Goal: Check status: Check status

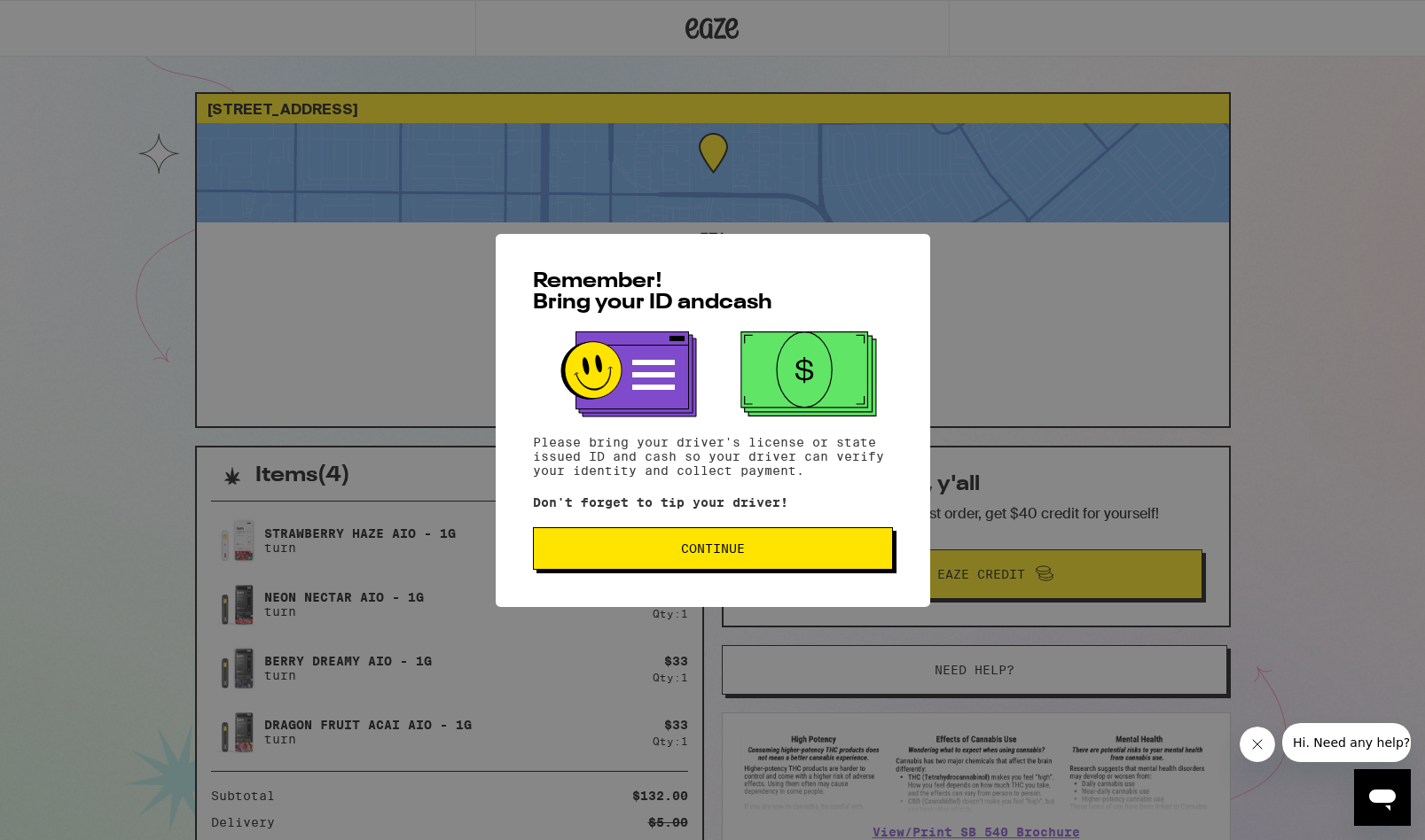
click at [697, 533] on button "Continue" at bounding box center [712, 549] width 360 height 43
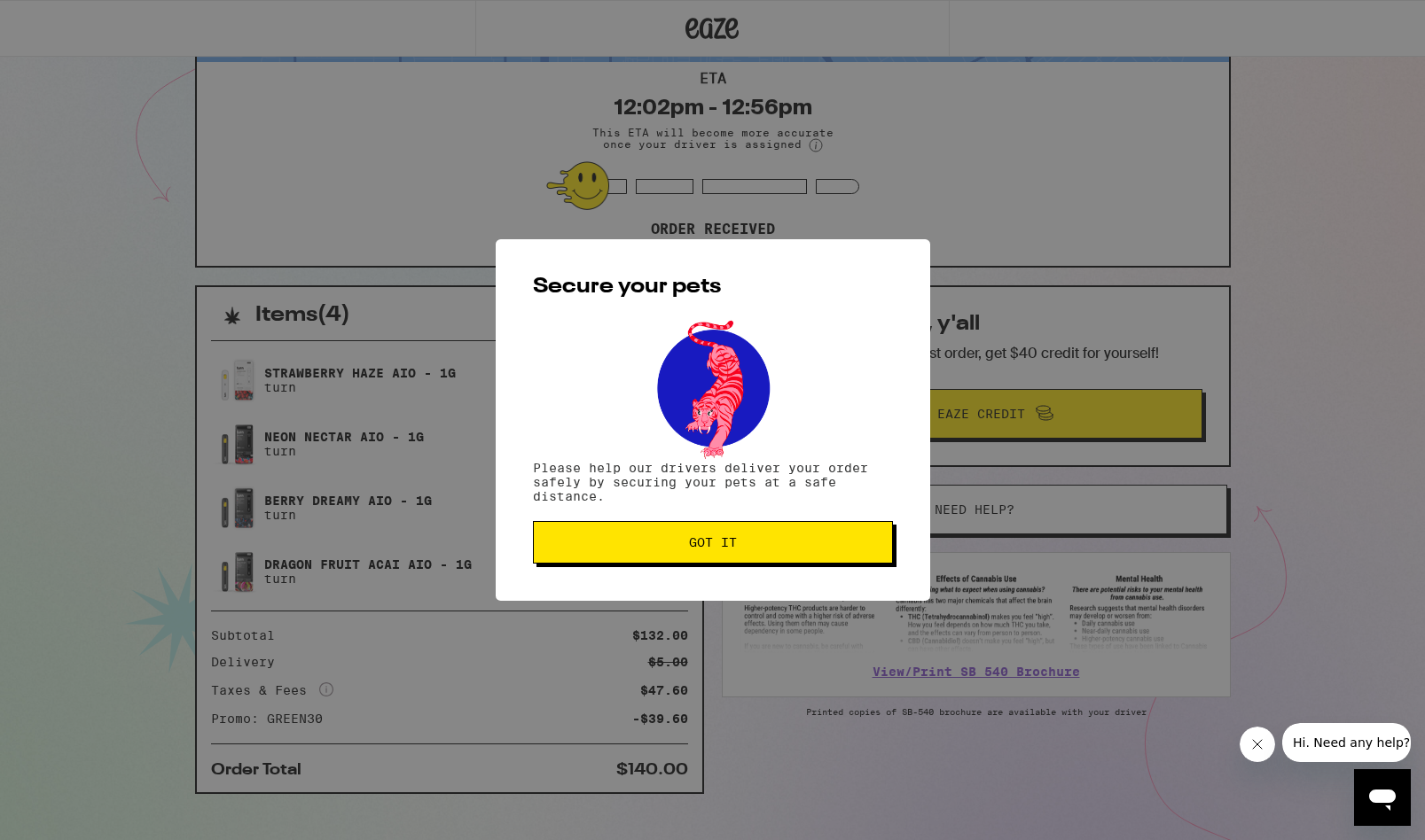
scroll to position [185, 0]
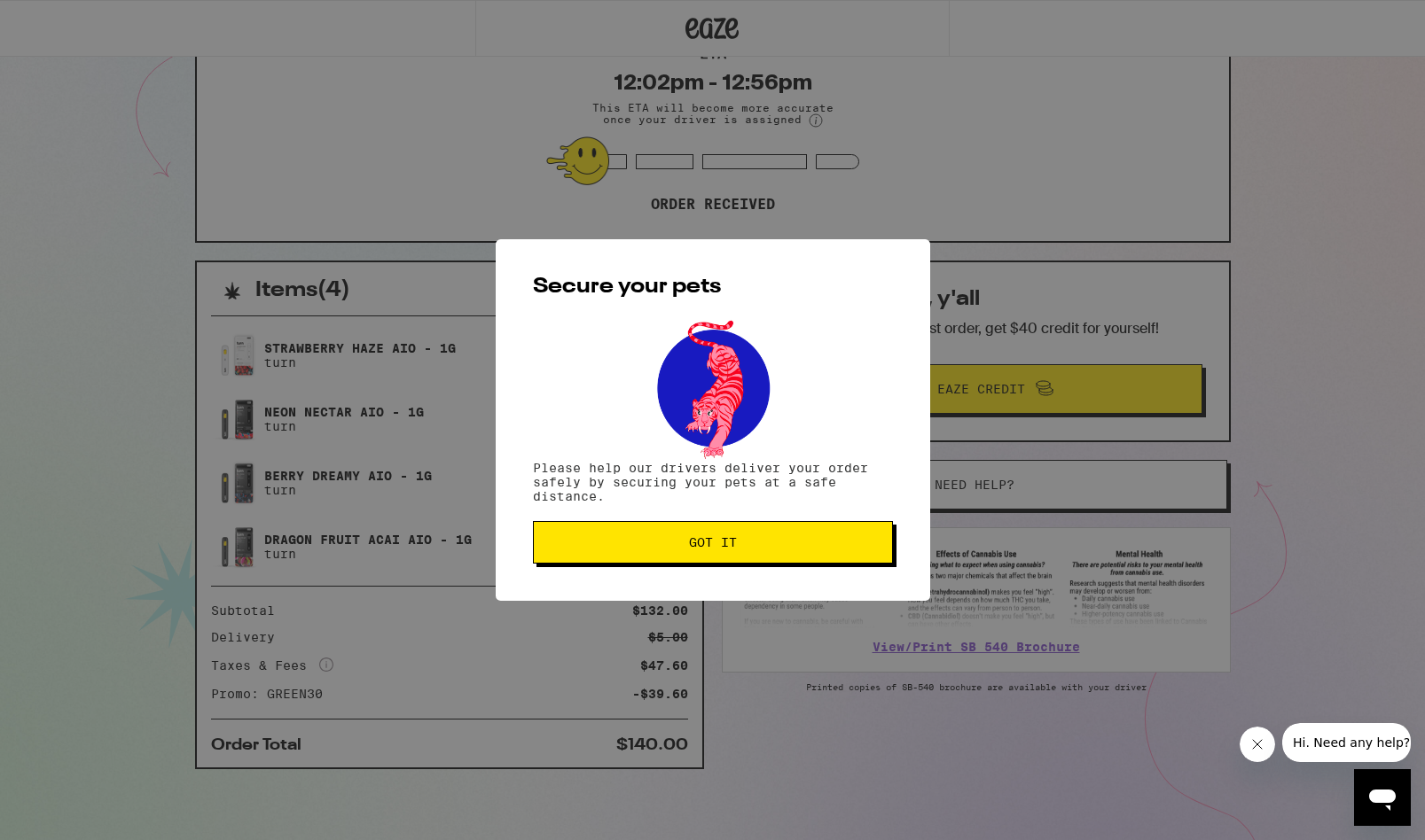
click at [697, 542] on span "Got it" at bounding box center [713, 542] width 48 height 13
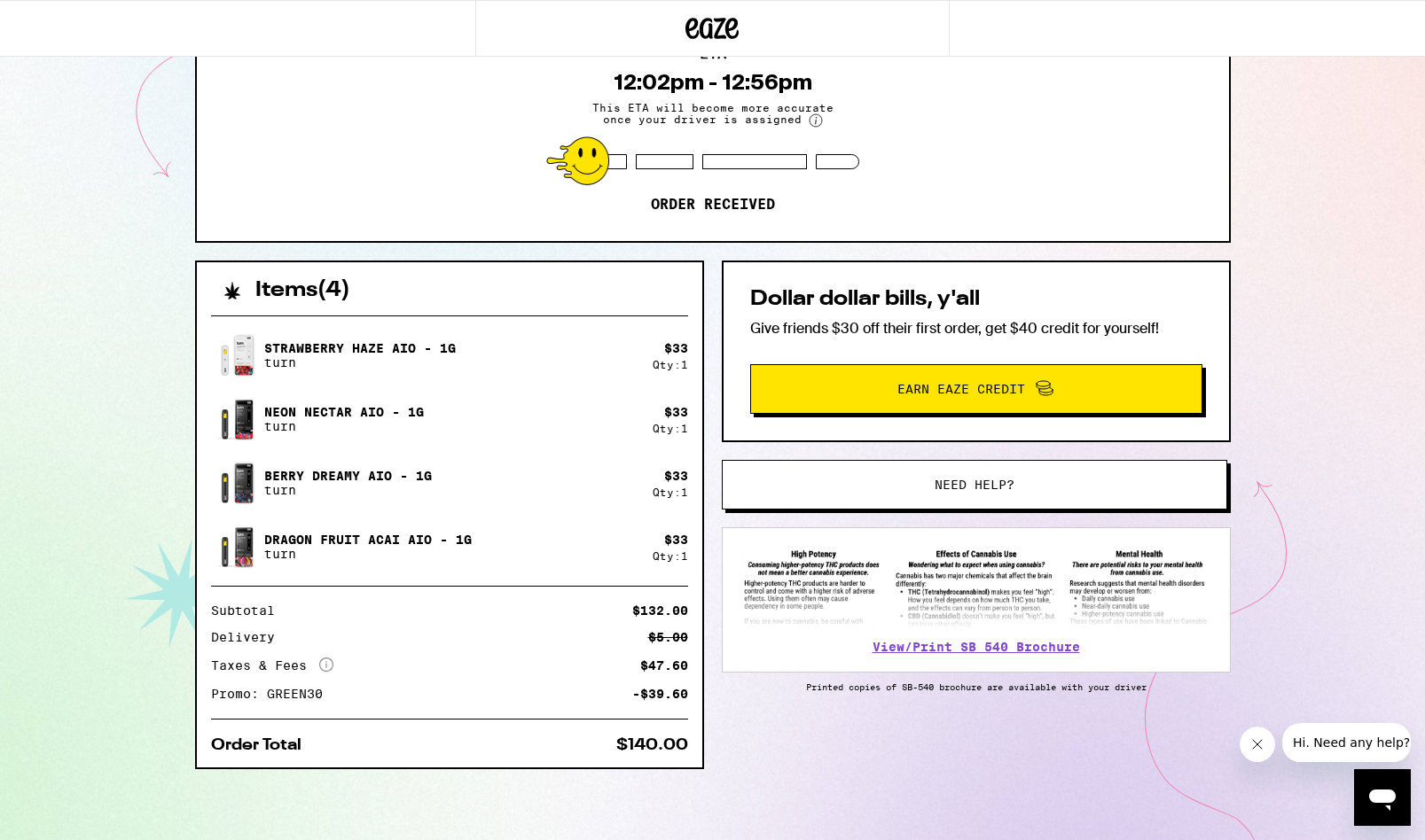
scroll to position [0, 0]
click at [1259, 743] on icon "Close message from company" at bounding box center [1258, 744] width 9 height 9
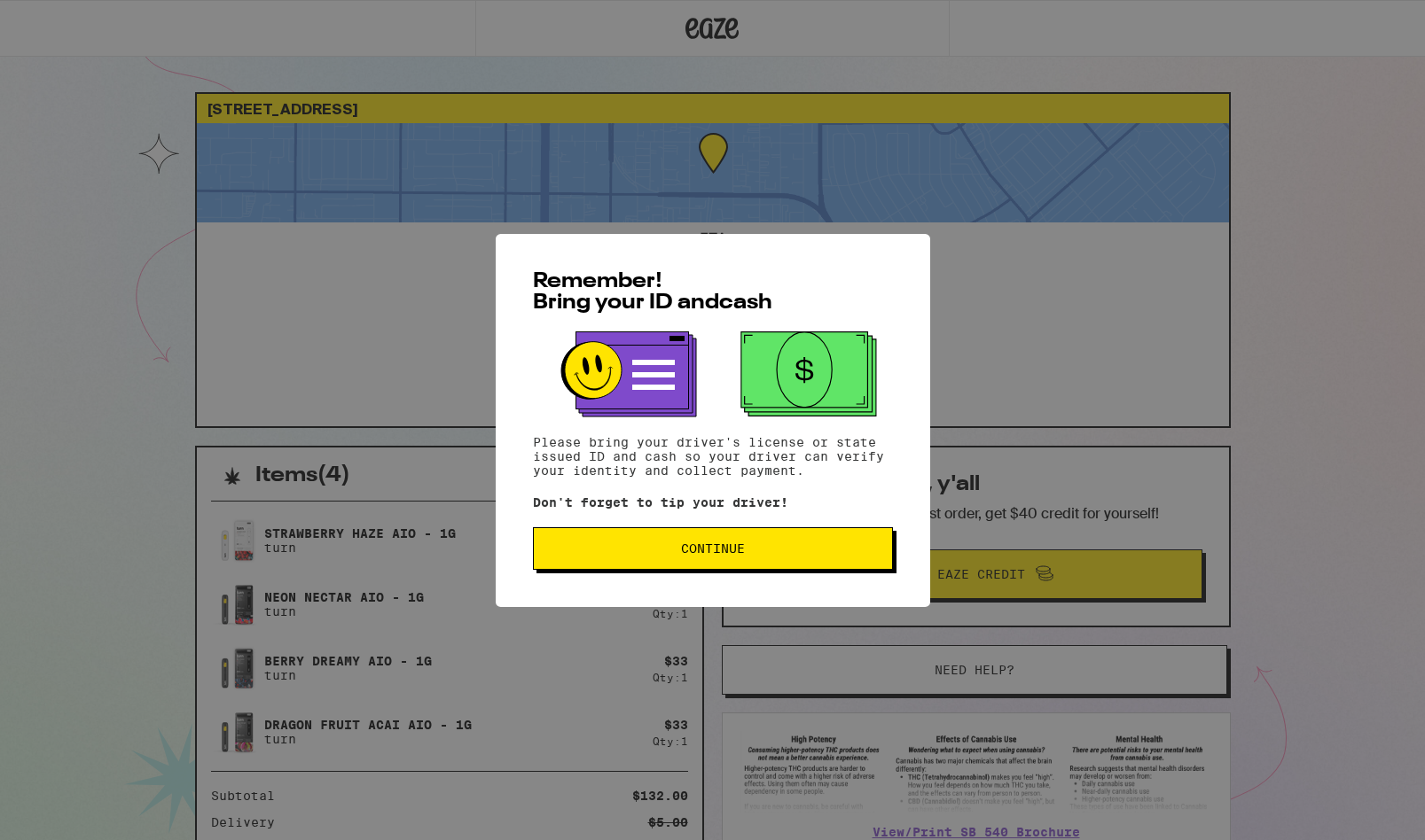
click at [712, 555] on span "Continue" at bounding box center [712, 549] width 63 height 13
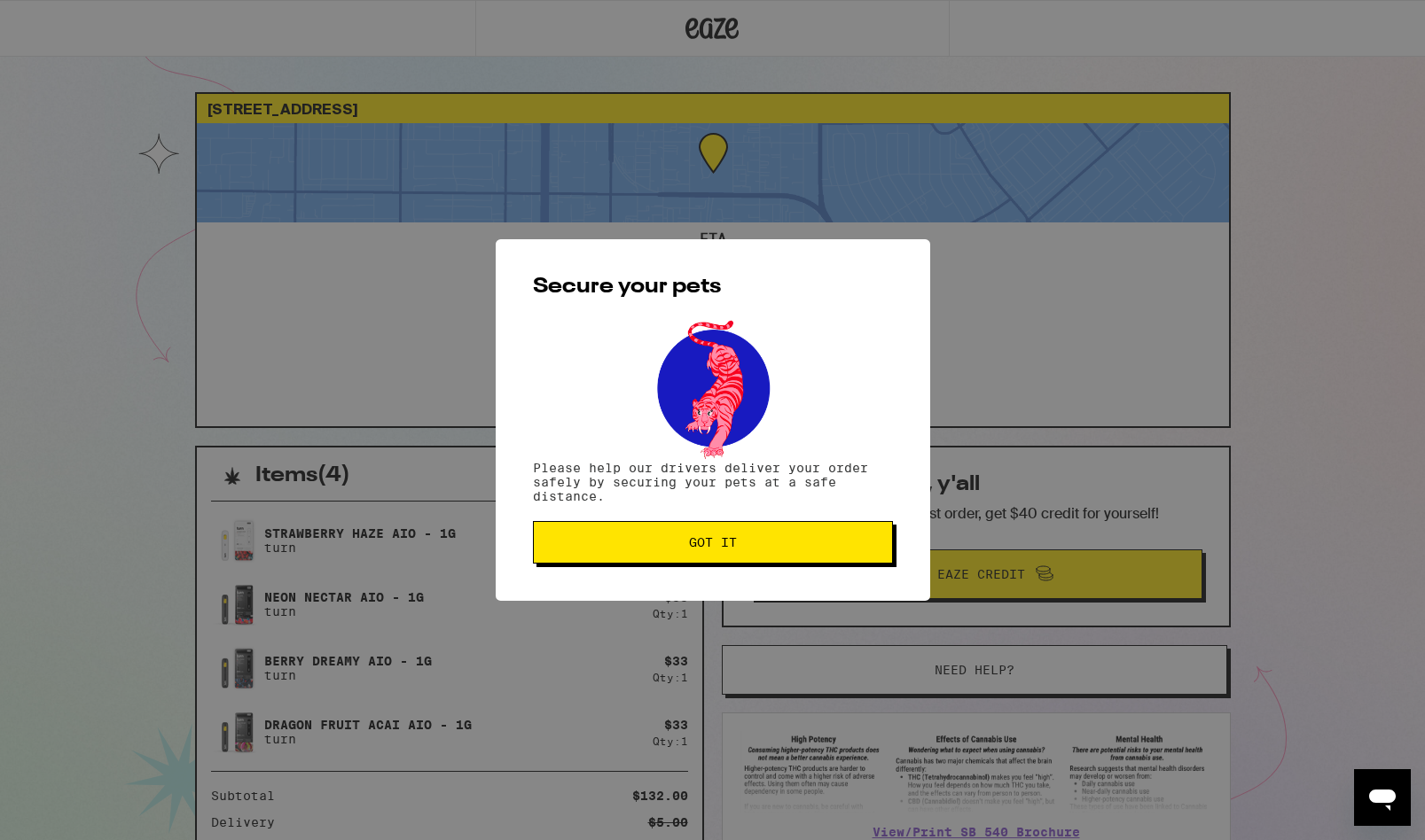
click at [719, 556] on button "Got it" at bounding box center [712, 542] width 360 height 43
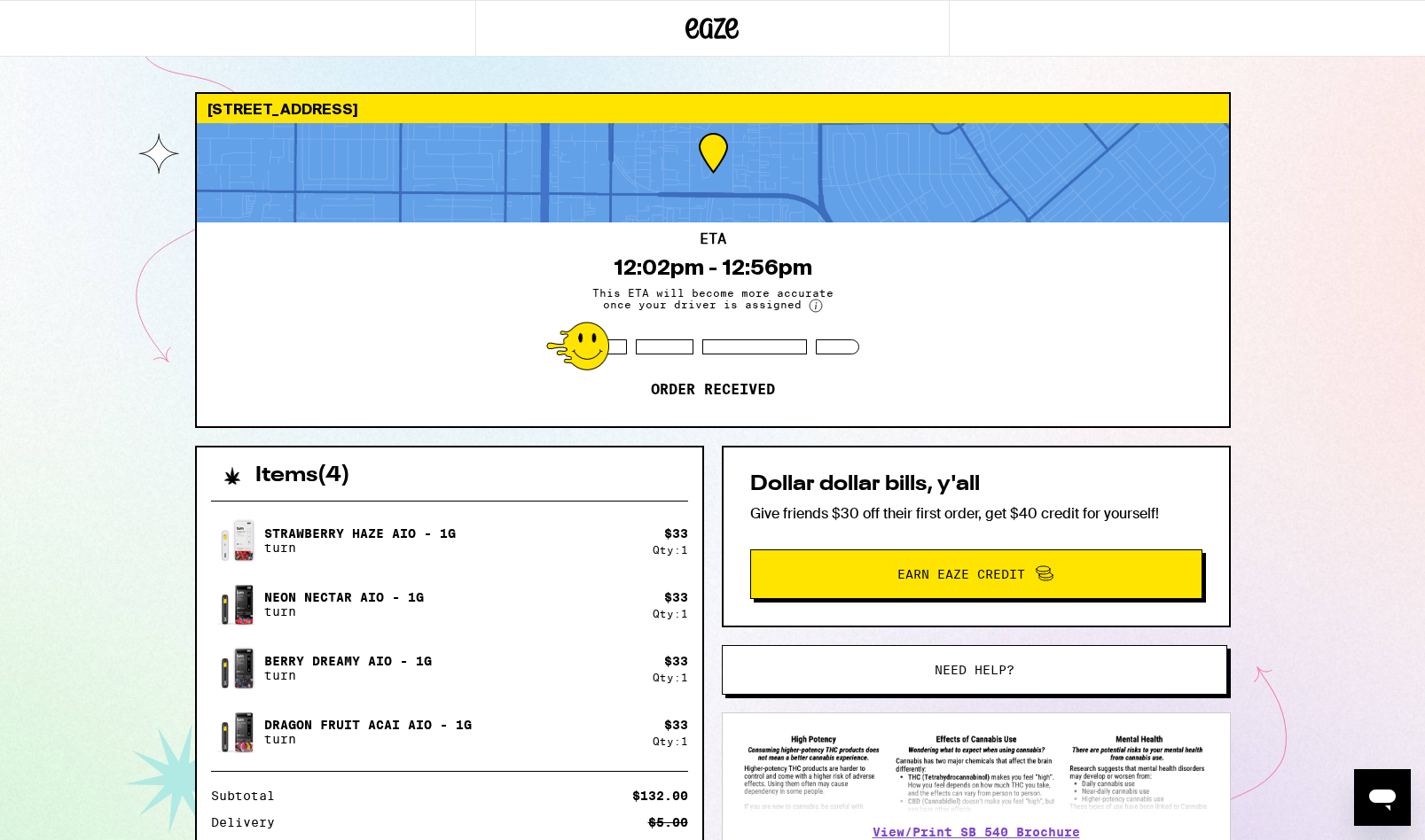
click at [810, 308] on circle at bounding box center [816, 306] width 13 height 13
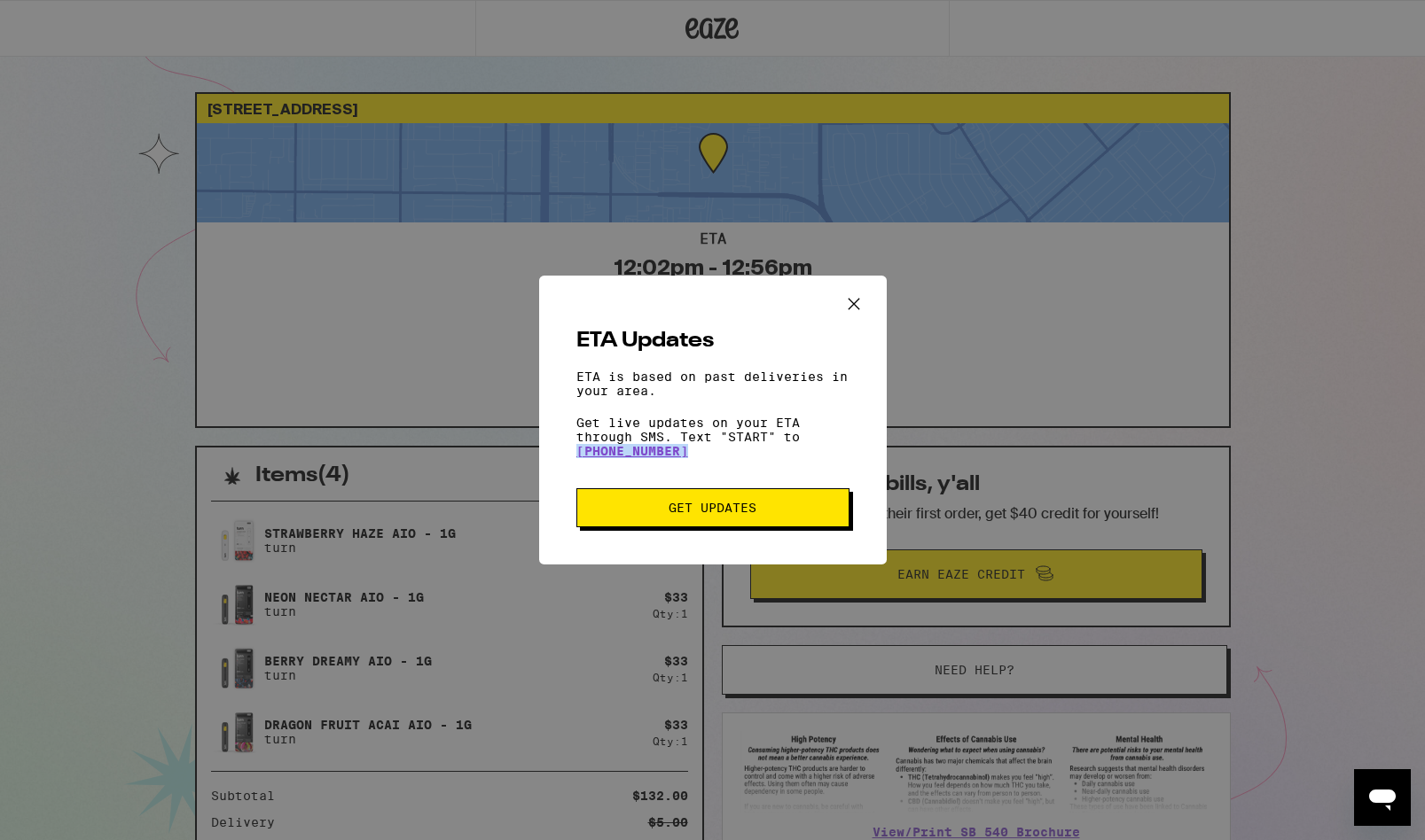
drag, startPoint x: 677, startPoint y: 454, endPoint x: 694, endPoint y: 455, distance: 17.0
click at [694, 455] on div "ETA Updates ETA is based on past deliveries in your area. Get live updates on y…" at bounding box center [712, 420] width 348 height 289
copy link "1-833-429-4786"
click at [778, 436] on p "Get live updates on your ETA through SMS. Text "START" to 1-833-429-4786" at bounding box center [713, 437] width 274 height 43
click at [764, 520] on button "Get Updates" at bounding box center [713, 508] width 274 height 39
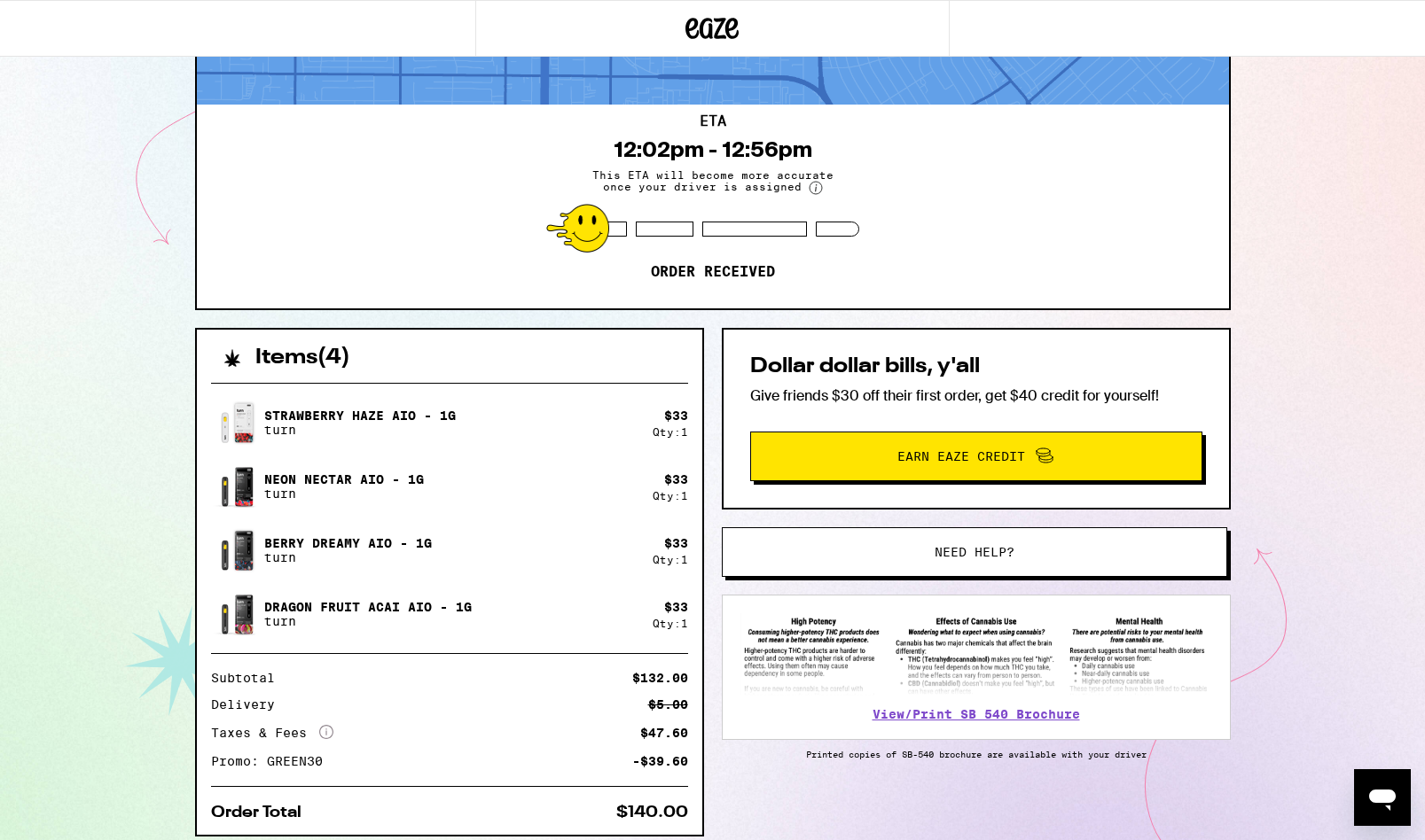
scroll to position [185, 0]
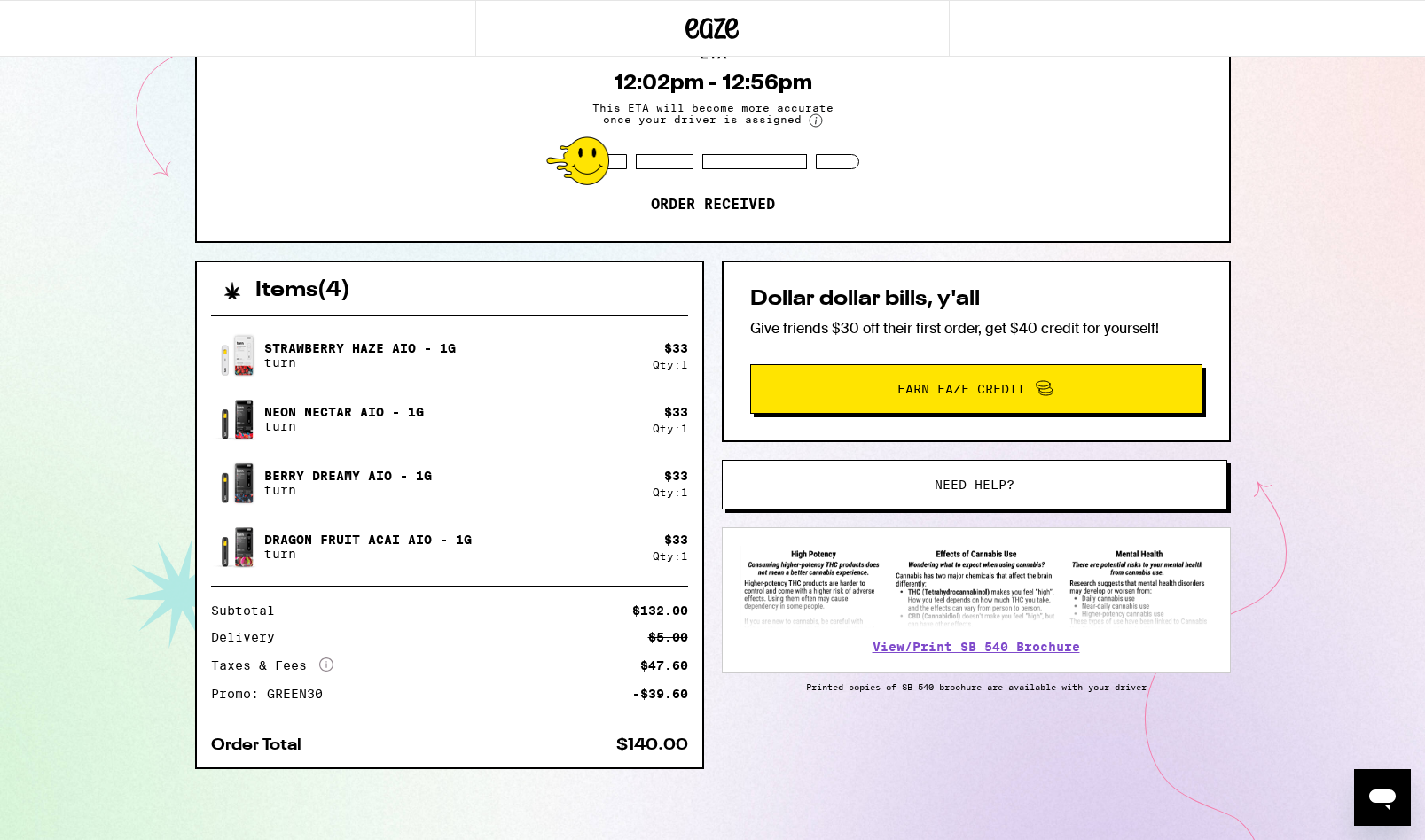
click at [1013, 484] on span "Need help?" at bounding box center [974, 485] width 80 height 13
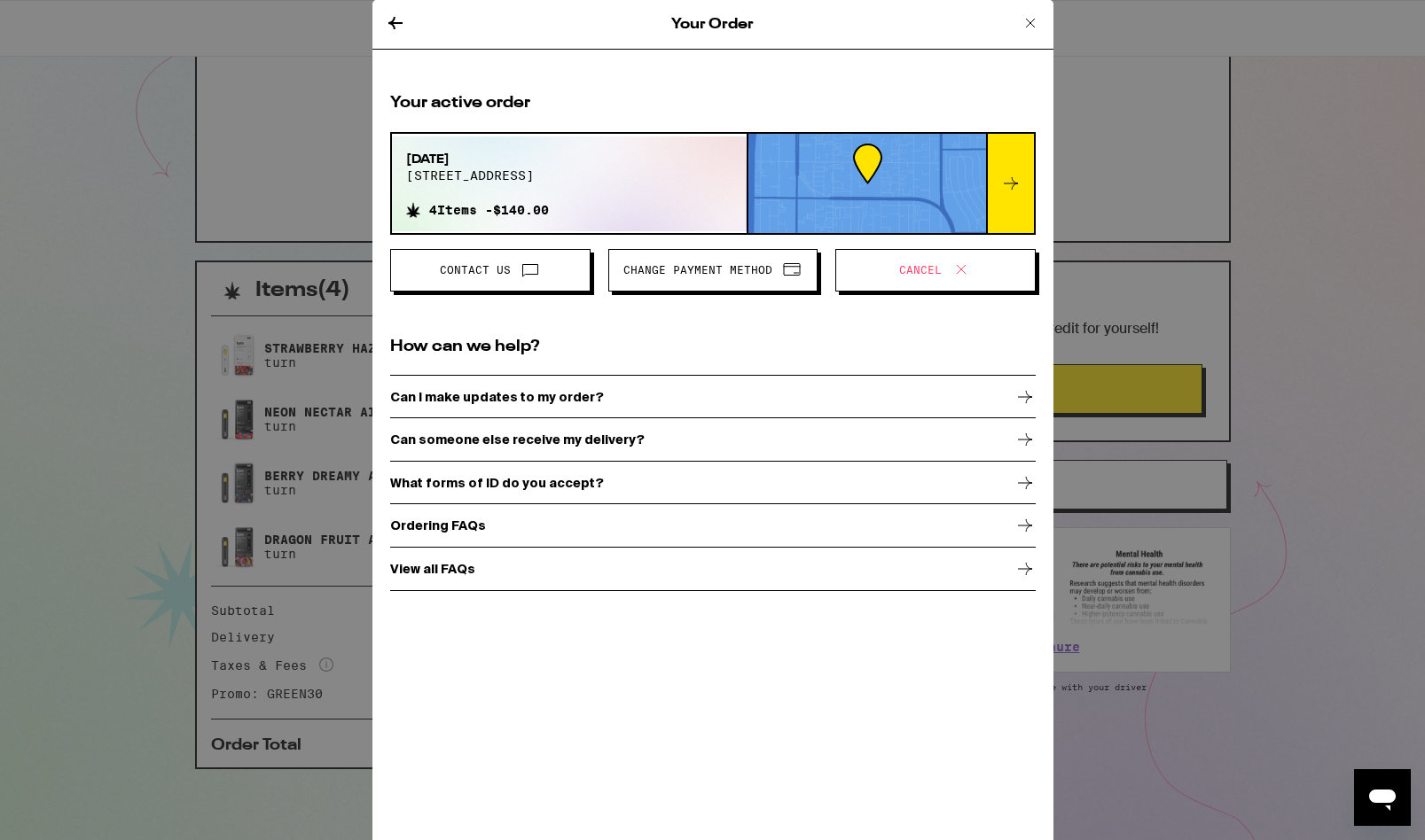
click at [581, 399] on p "Can I make updates to my order?" at bounding box center [496, 397] width 214 height 14
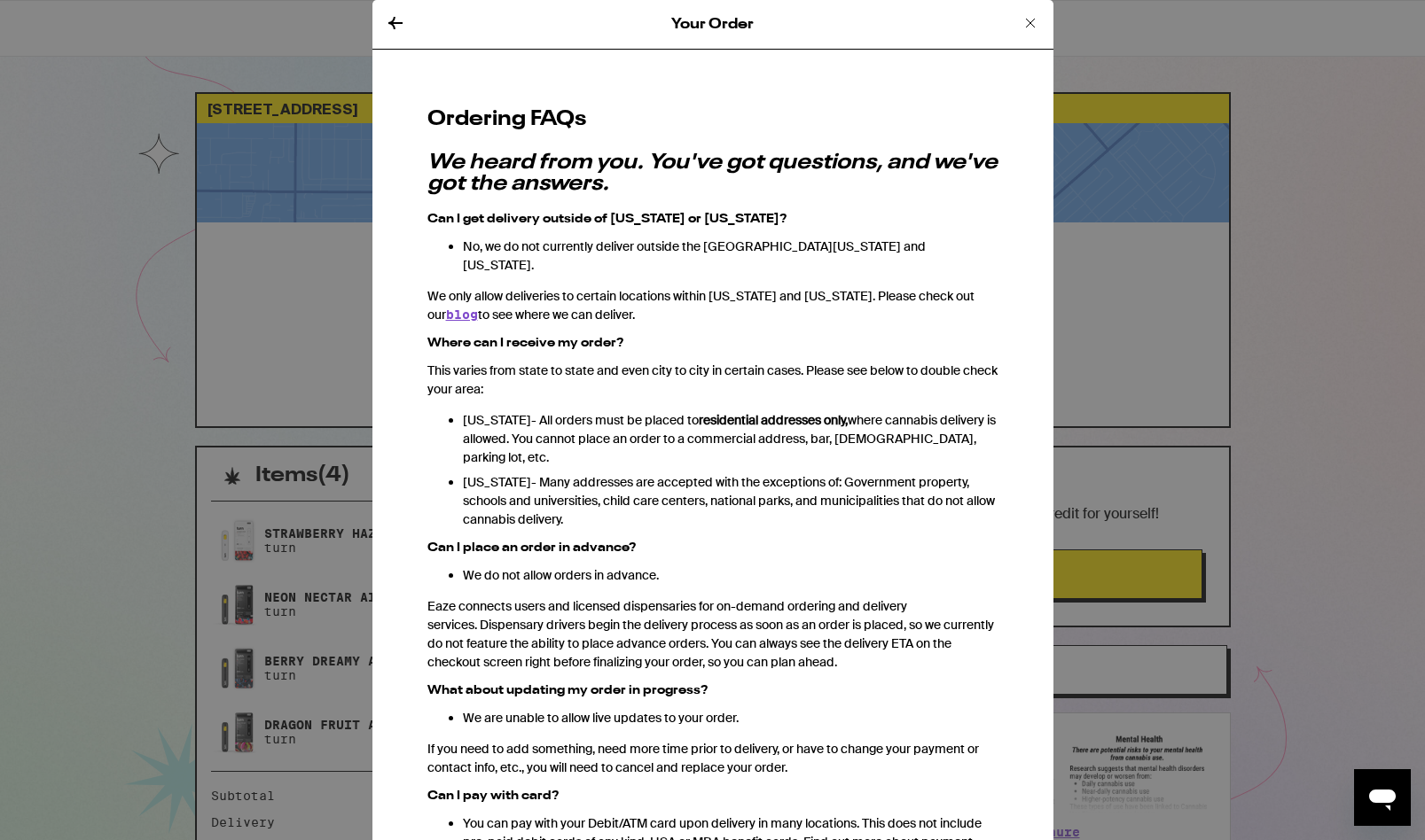
click at [394, 24] on icon at bounding box center [396, 23] width 21 height 21
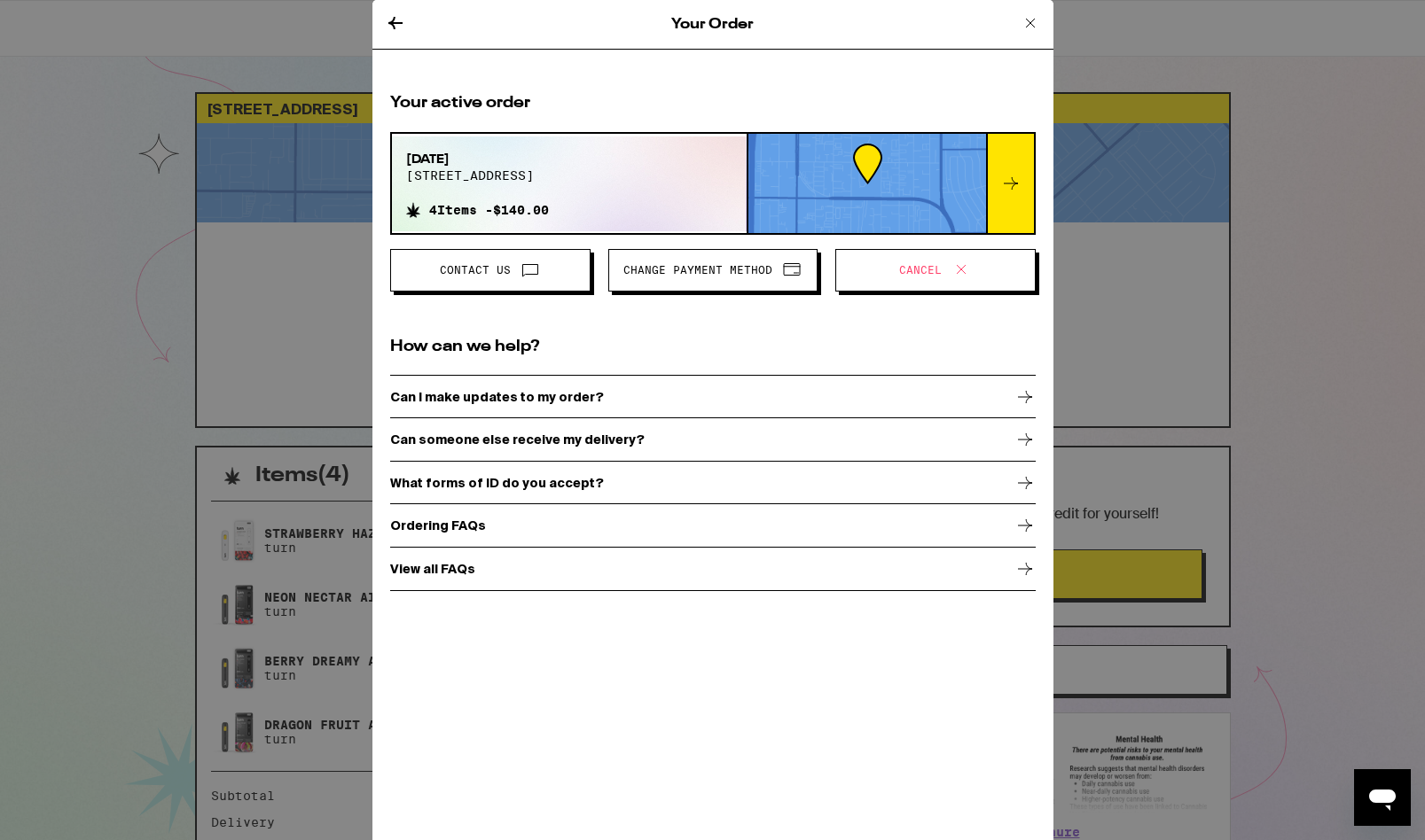
scroll to position [185, 0]
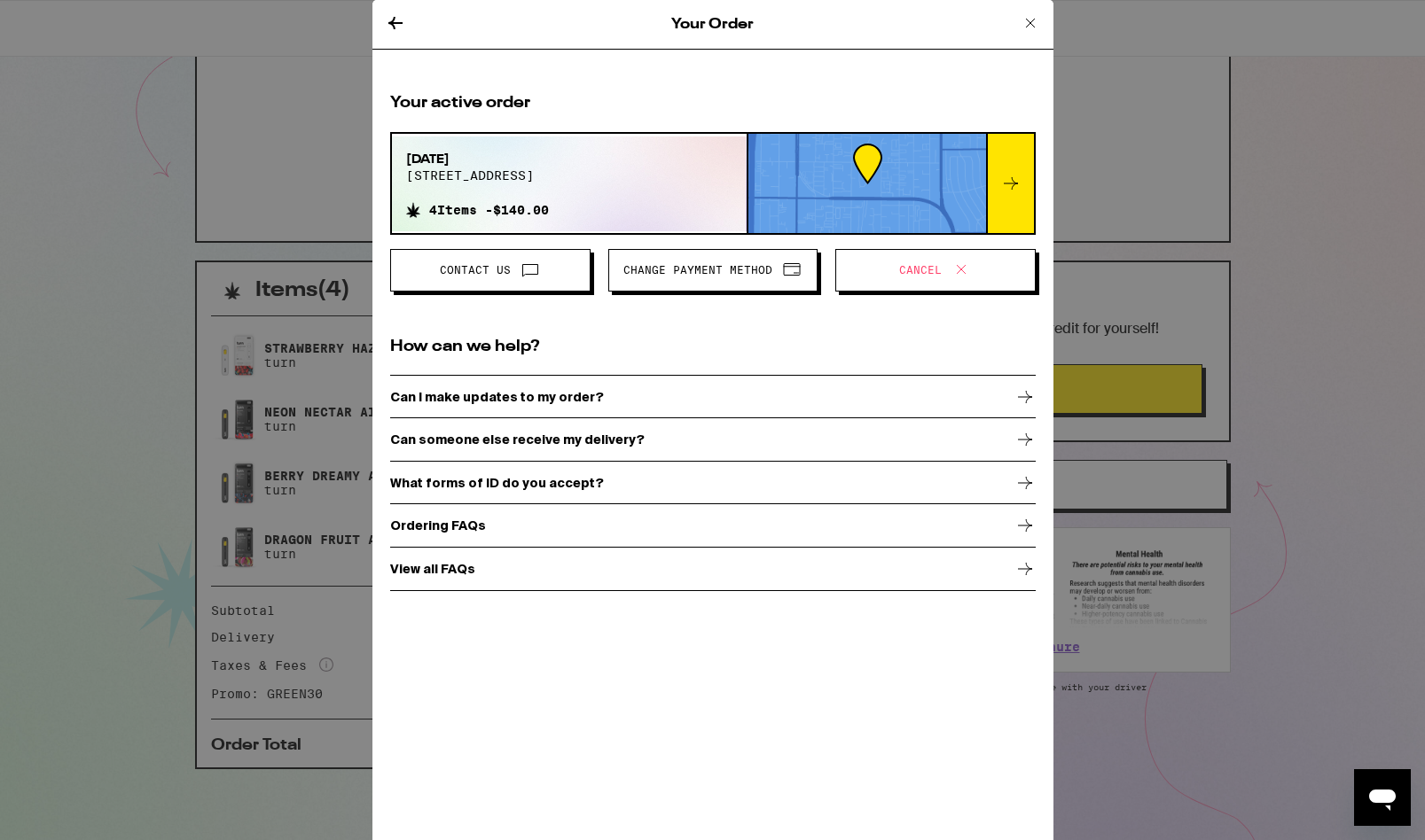
click at [549, 537] on div "Ordering FAQs" at bounding box center [712, 525] width 645 height 45
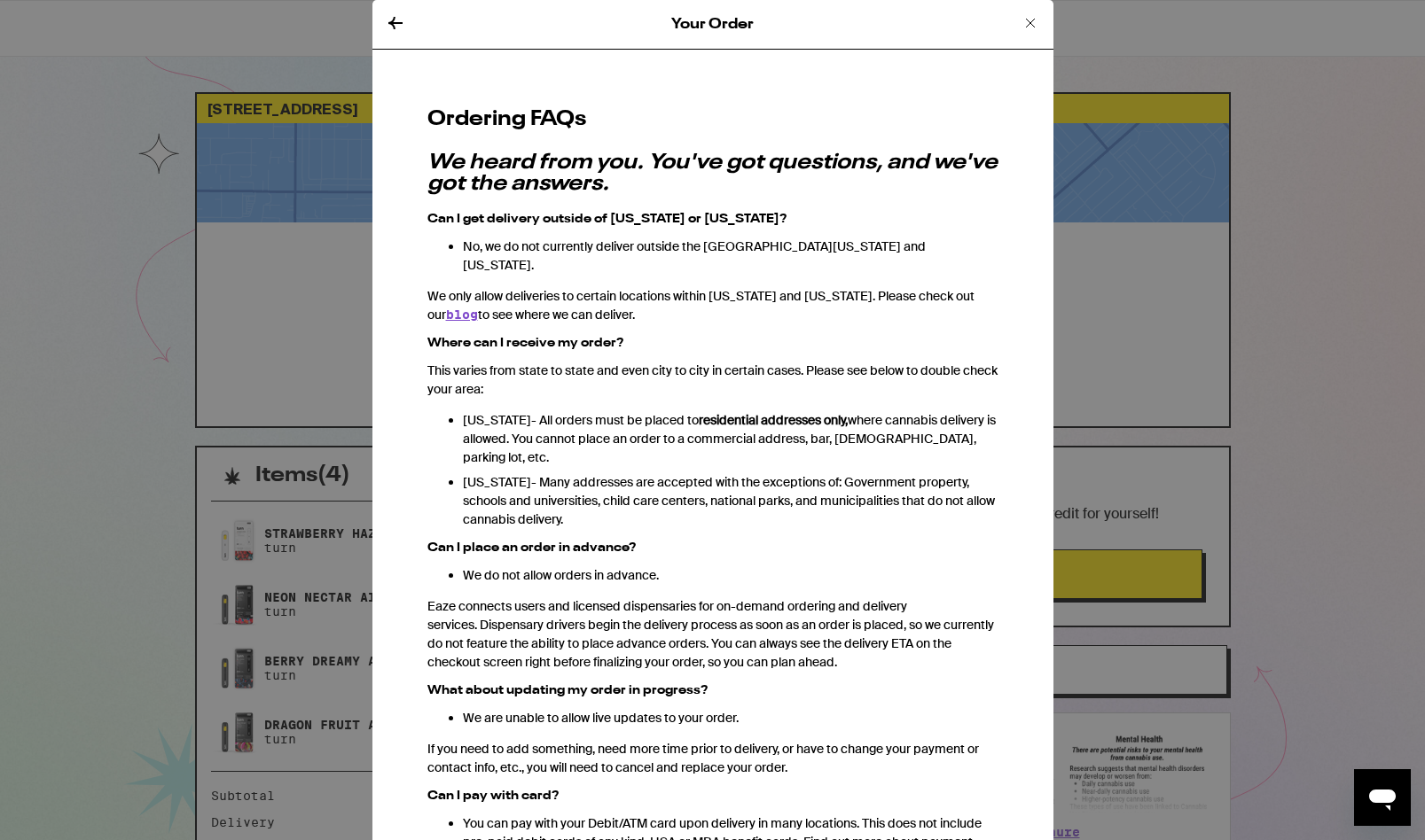
click at [396, 23] on icon at bounding box center [396, 23] width 21 height 21
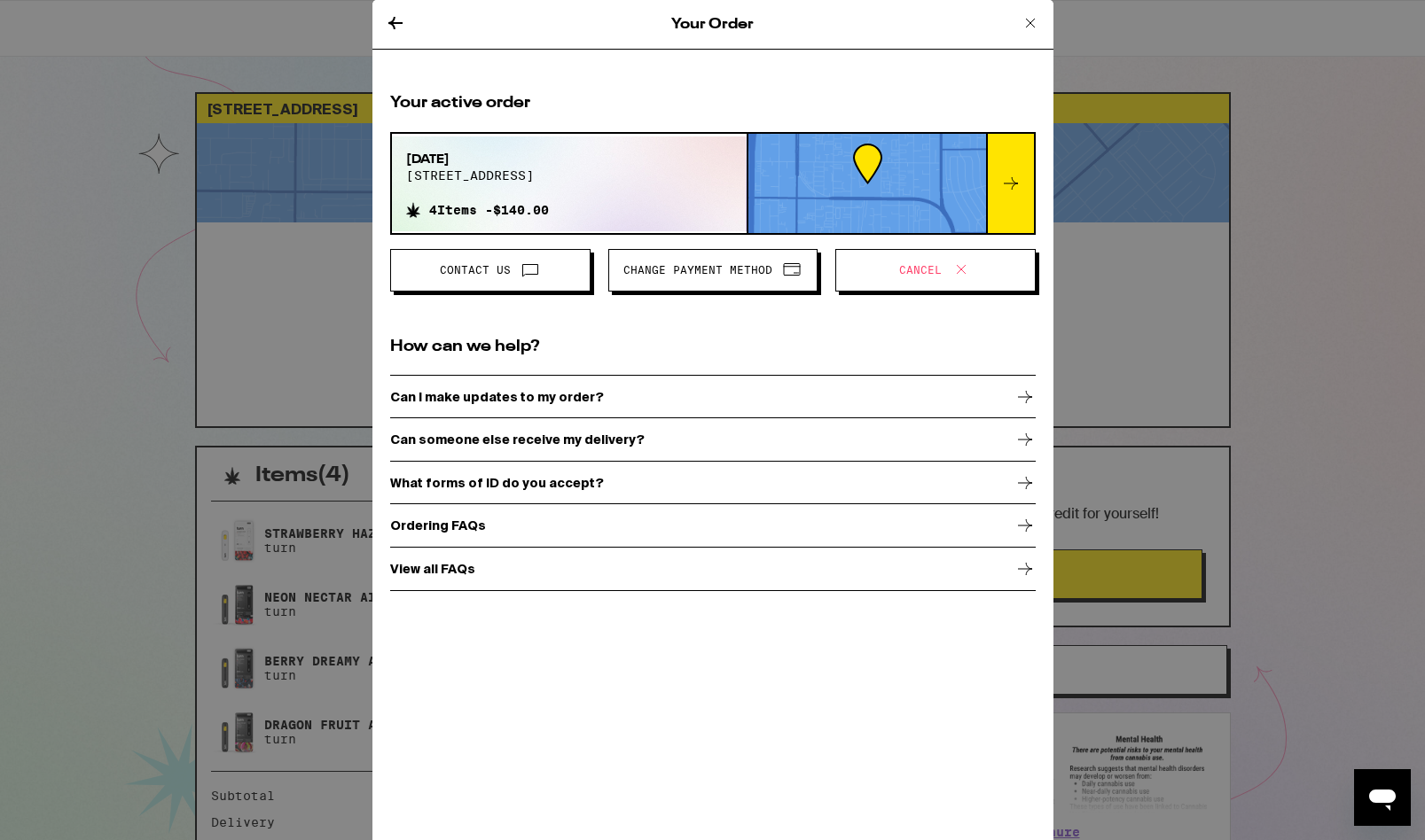
scroll to position [185, 0]
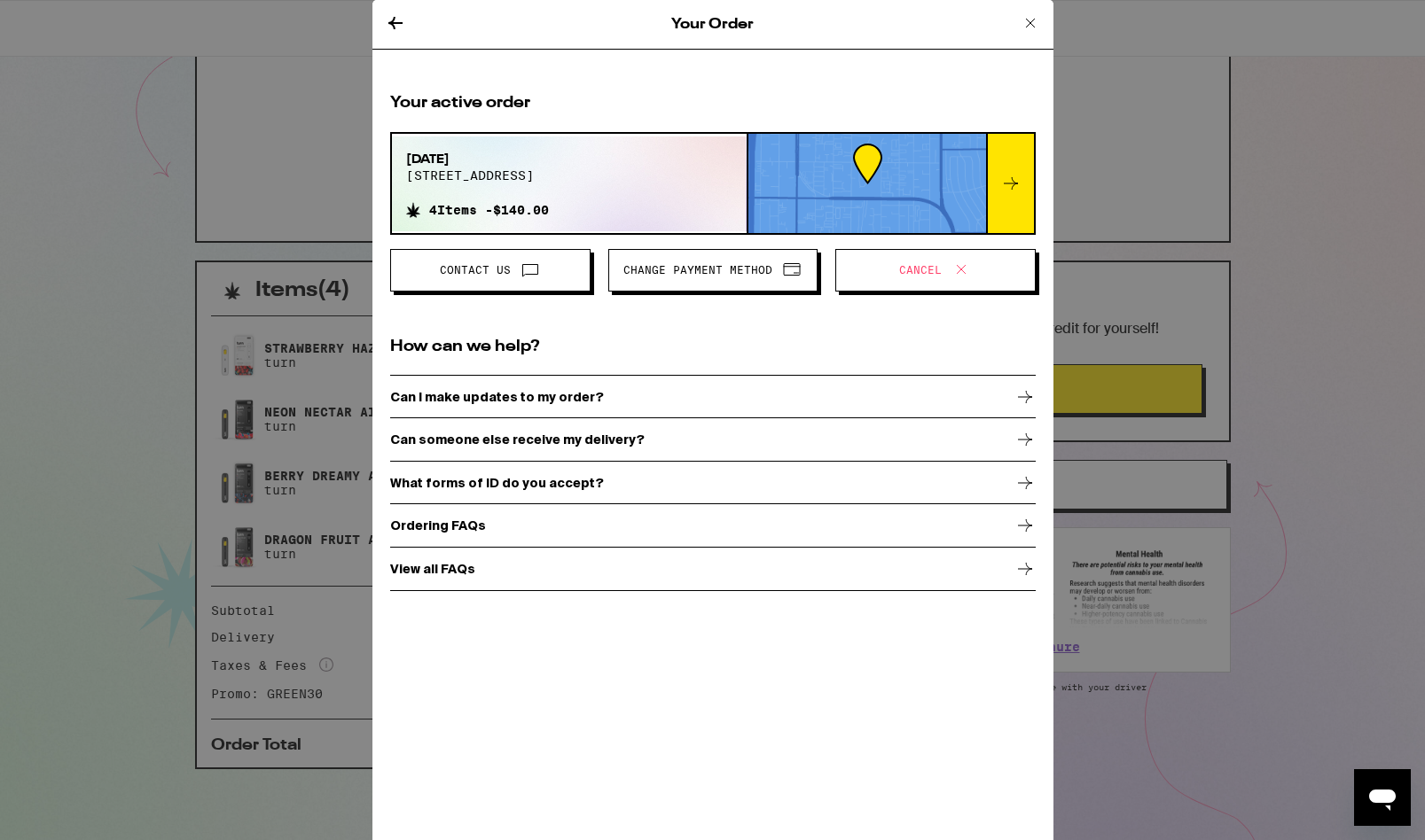
click at [523, 562] on div "View all FAQs" at bounding box center [712, 569] width 645 height 45
click at [394, 24] on icon at bounding box center [396, 23] width 21 height 21
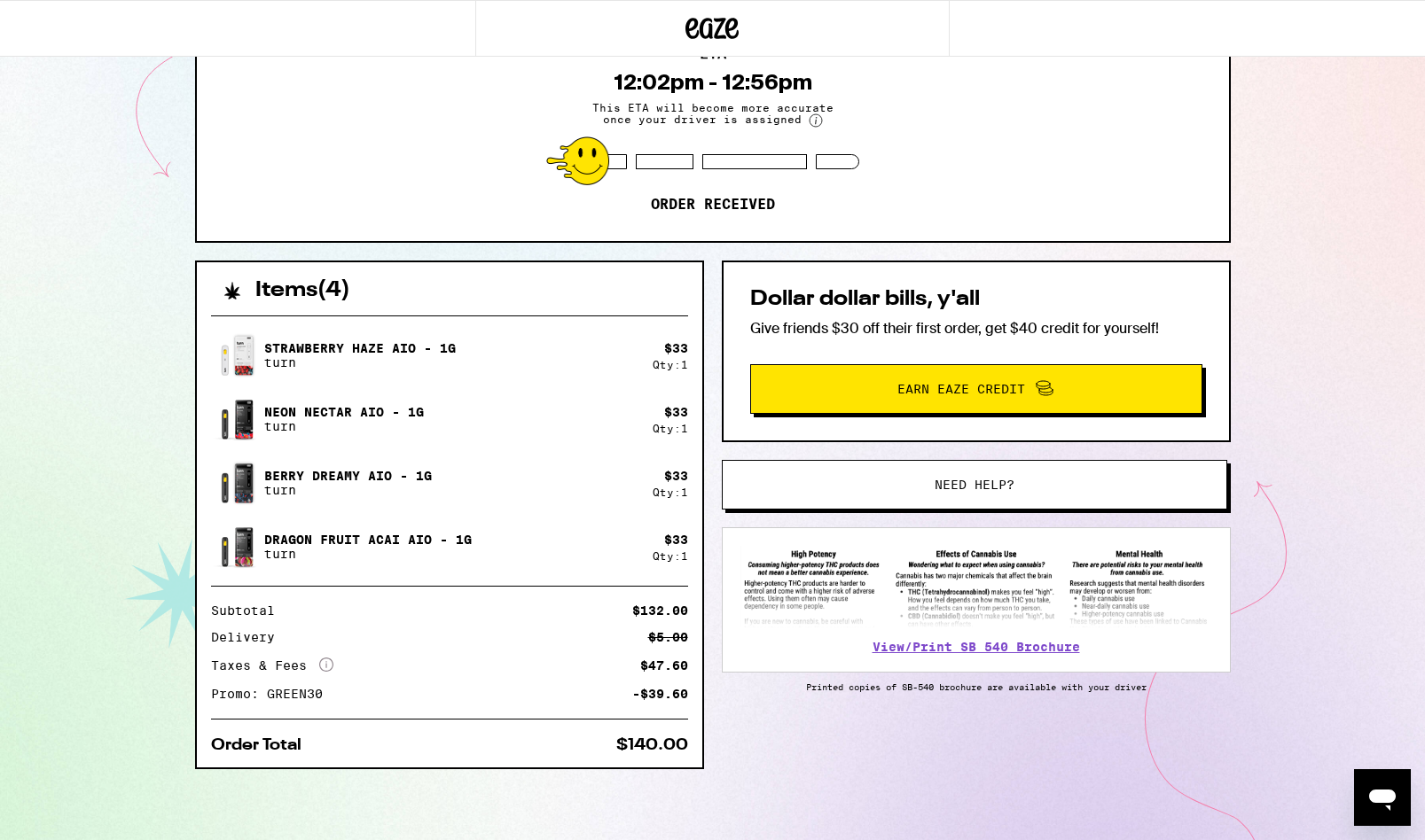
click at [1401, 259] on div "8752 Lemona Ave Los Angeles 91343 ETA 12:02pm - 12:56pm This ETA will become mo…" at bounding box center [712, 328] width 1425 height 1026
click at [1364, 399] on div "8752 Lemona Ave Los Angeles 91343 ETA 12:02pm - 12:56pm This ETA will become mo…" at bounding box center [712, 328] width 1425 height 1026
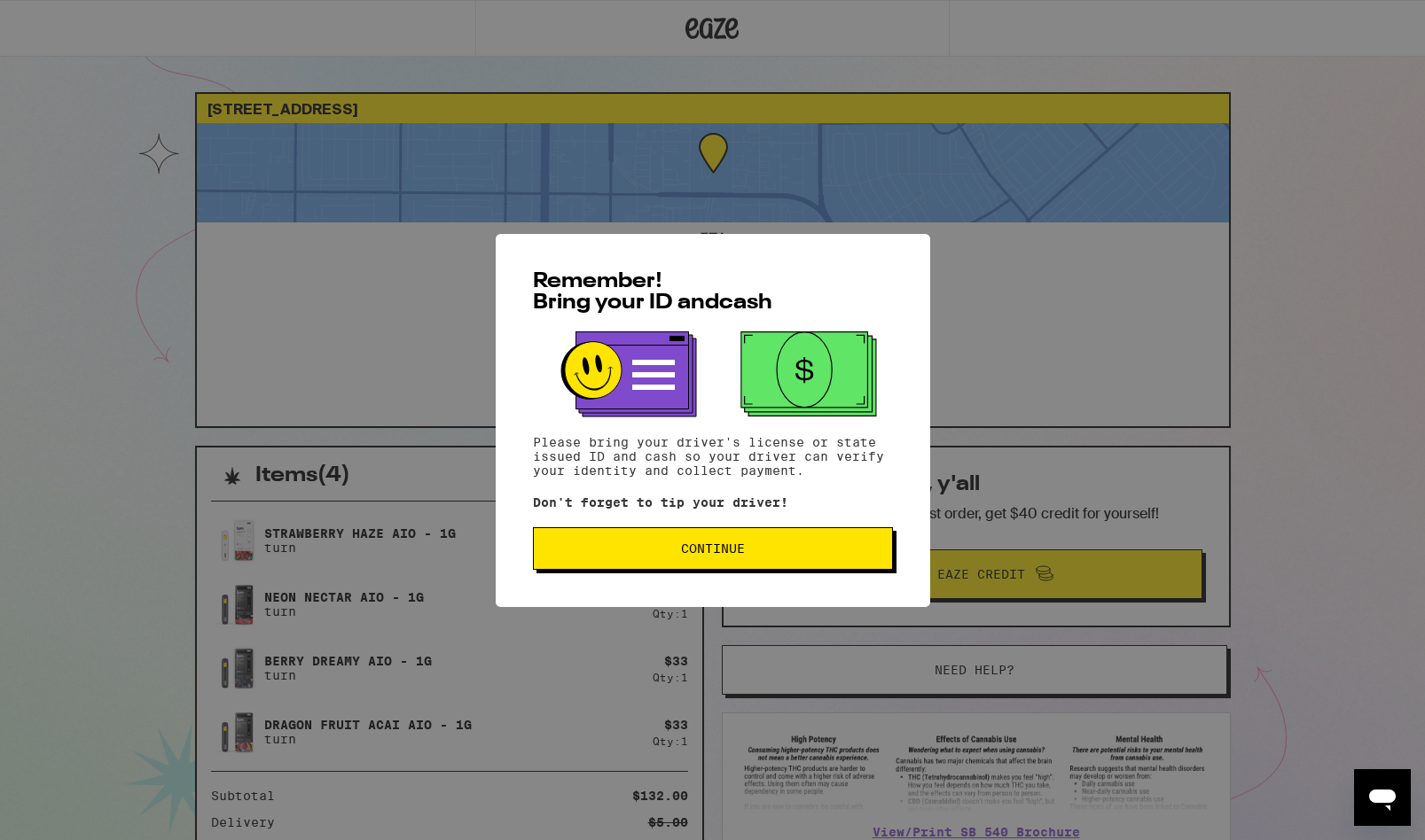
click at [768, 555] on span "Continue" at bounding box center [712, 549] width 330 height 13
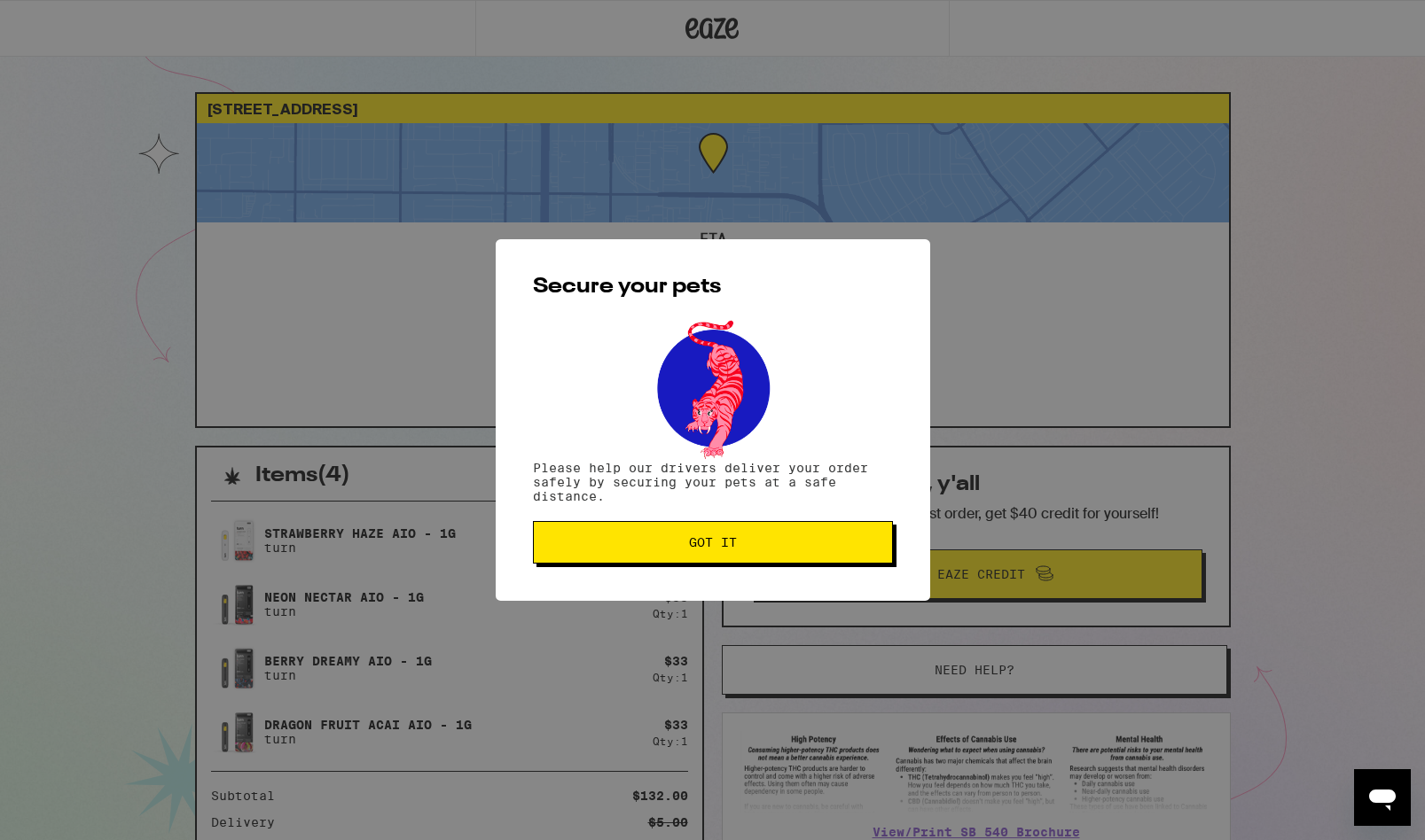
click at [814, 539] on span "Got it" at bounding box center [712, 542] width 330 height 13
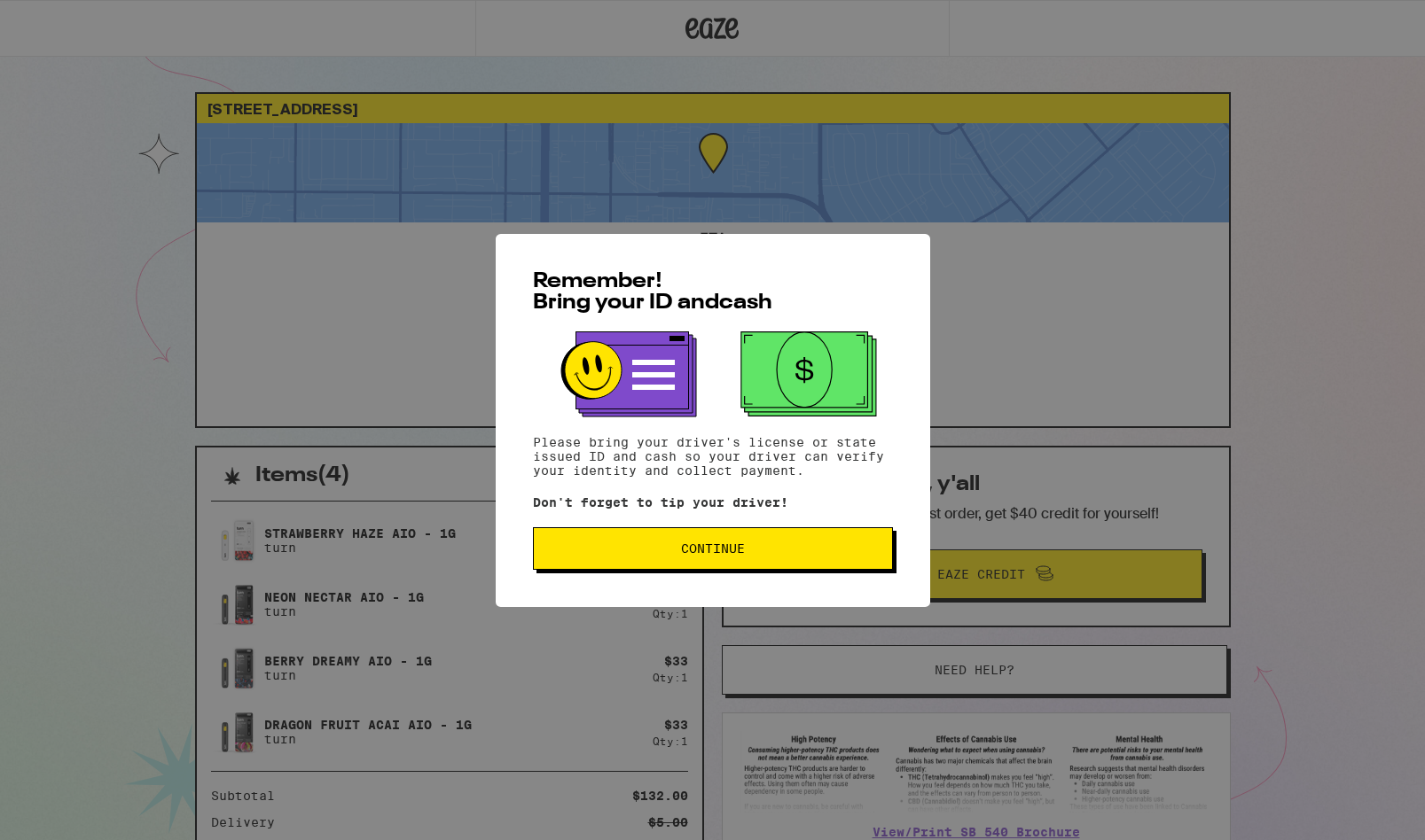
click at [722, 555] on span "Continue" at bounding box center [712, 549] width 63 height 13
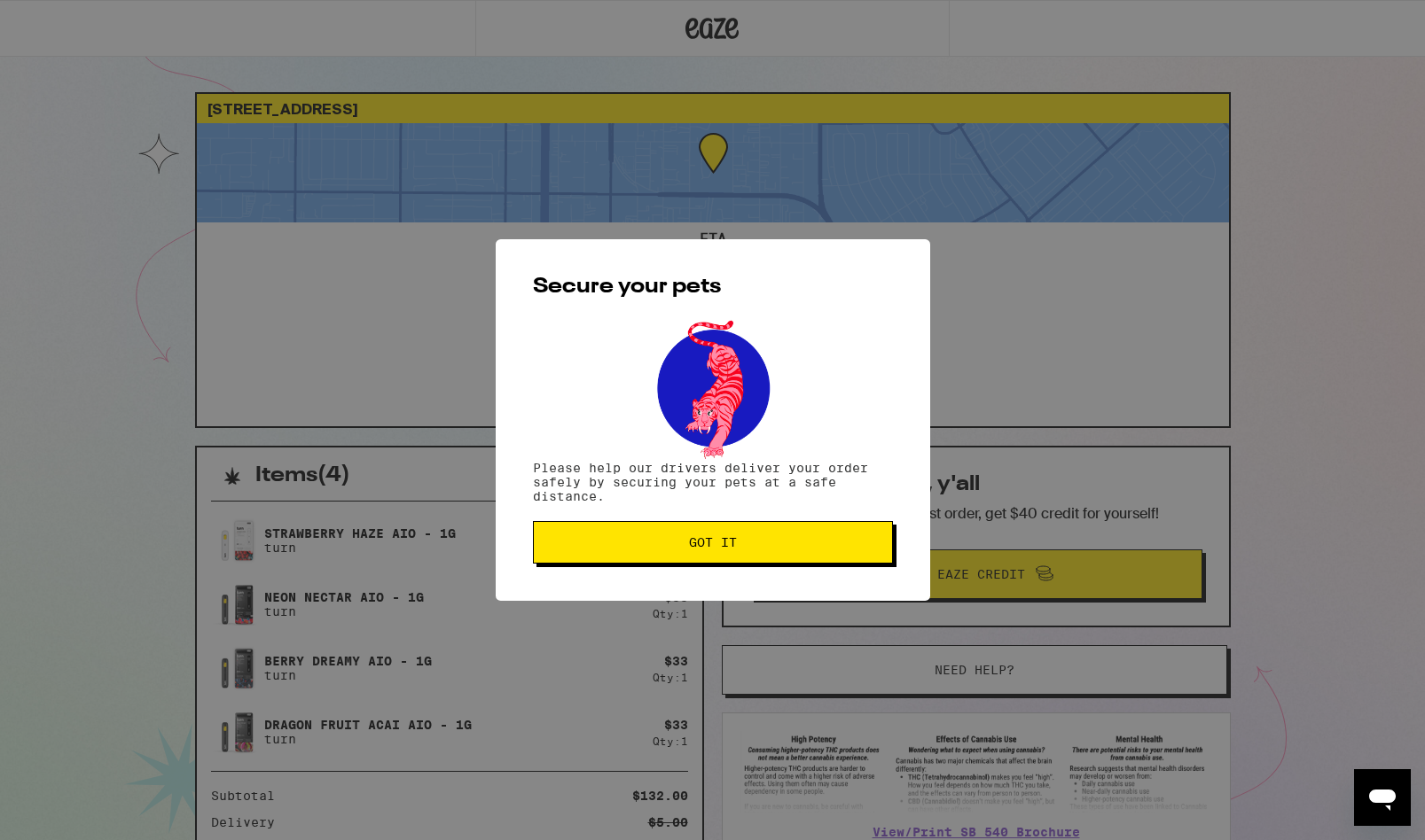
click at [717, 554] on button "Got it" at bounding box center [712, 542] width 360 height 43
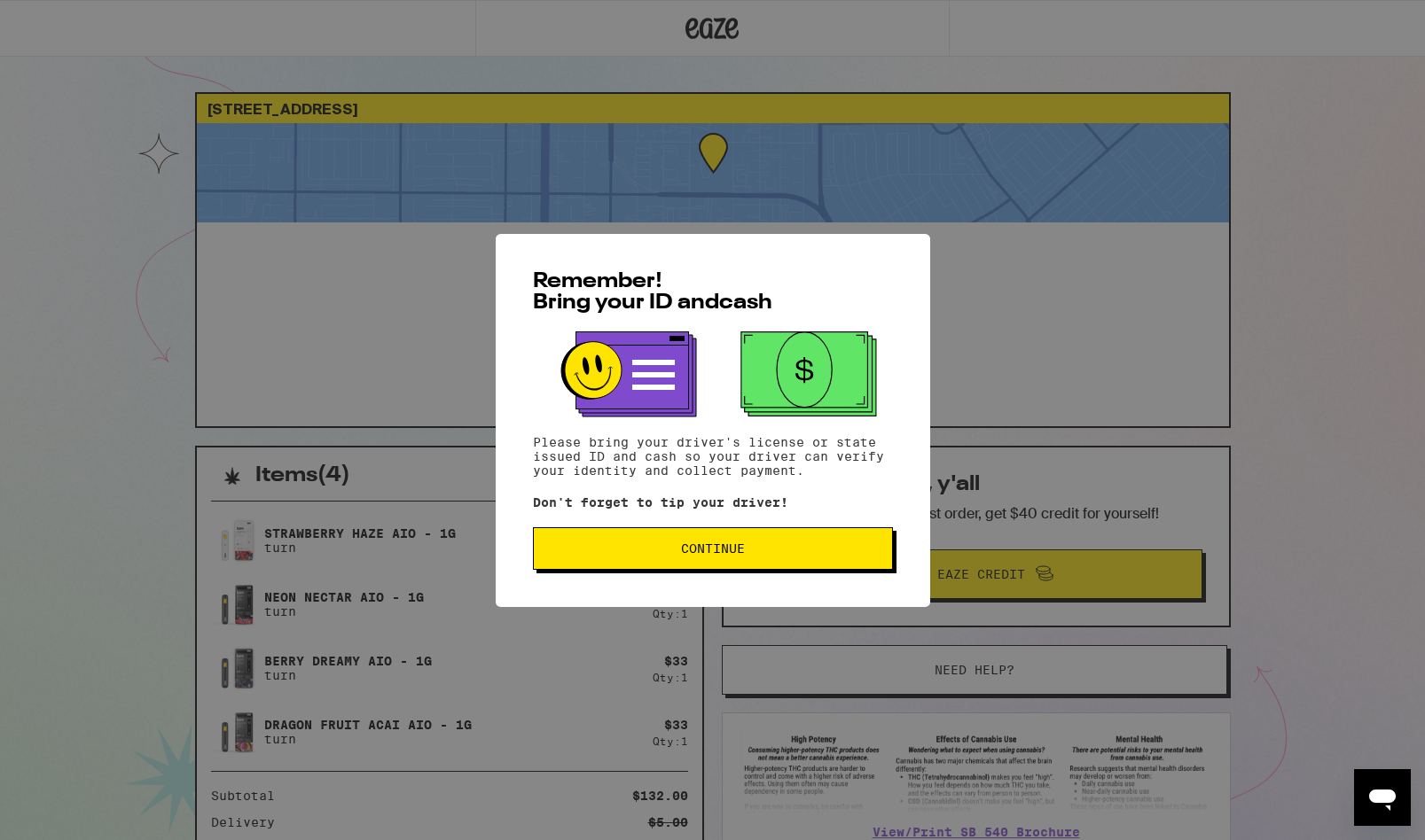
click at [704, 528] on div "Remember! Bring your ID and cash Please bring your driver's license or state is…" at bounding box center [713, 421] width 434 height 374
click at [682, 550] on span "Continue" at bounding box center [712, 549] width 63 height 13
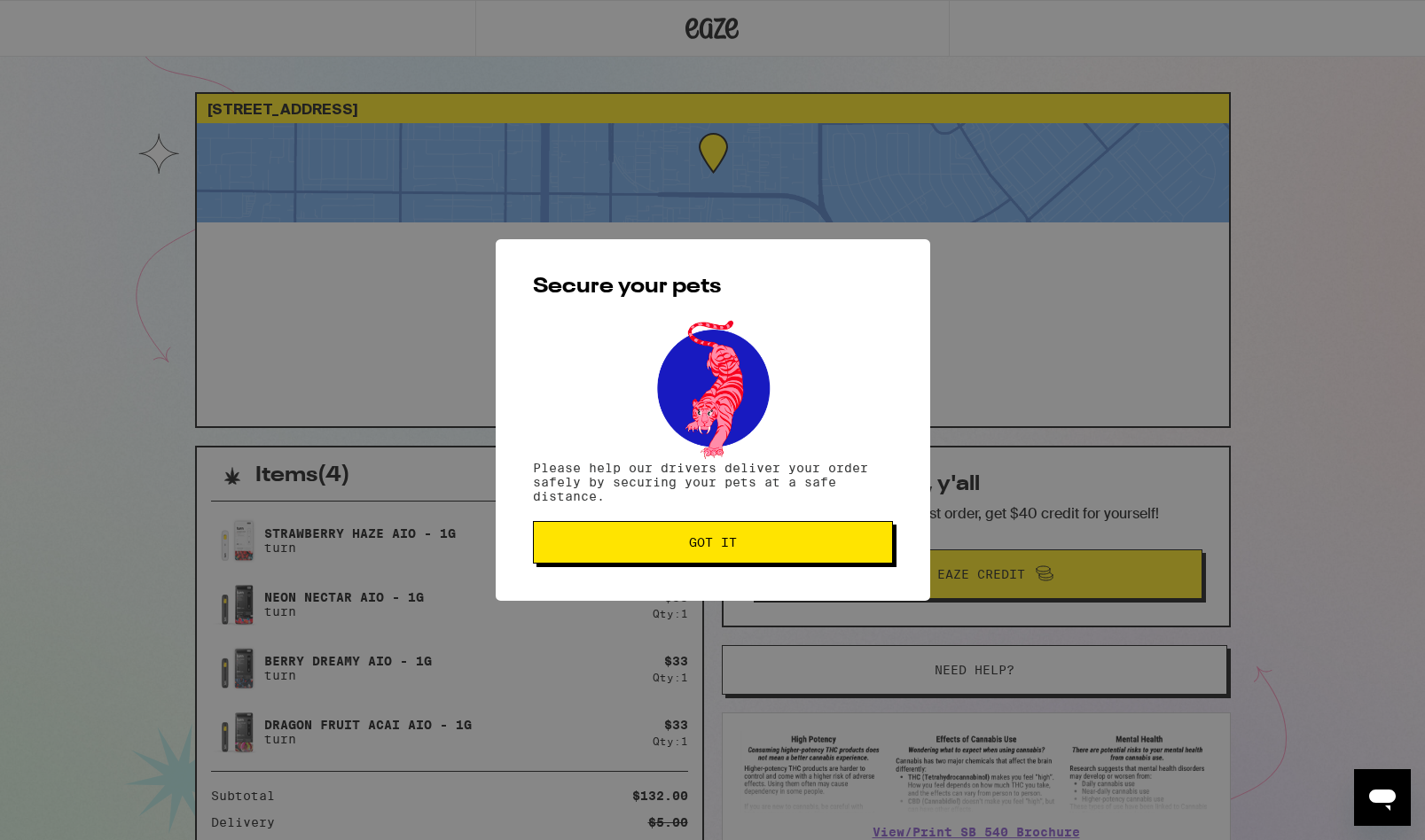
click at [698, 556] on button "Got it" at bounding box center [712, 542] width 360 height 43
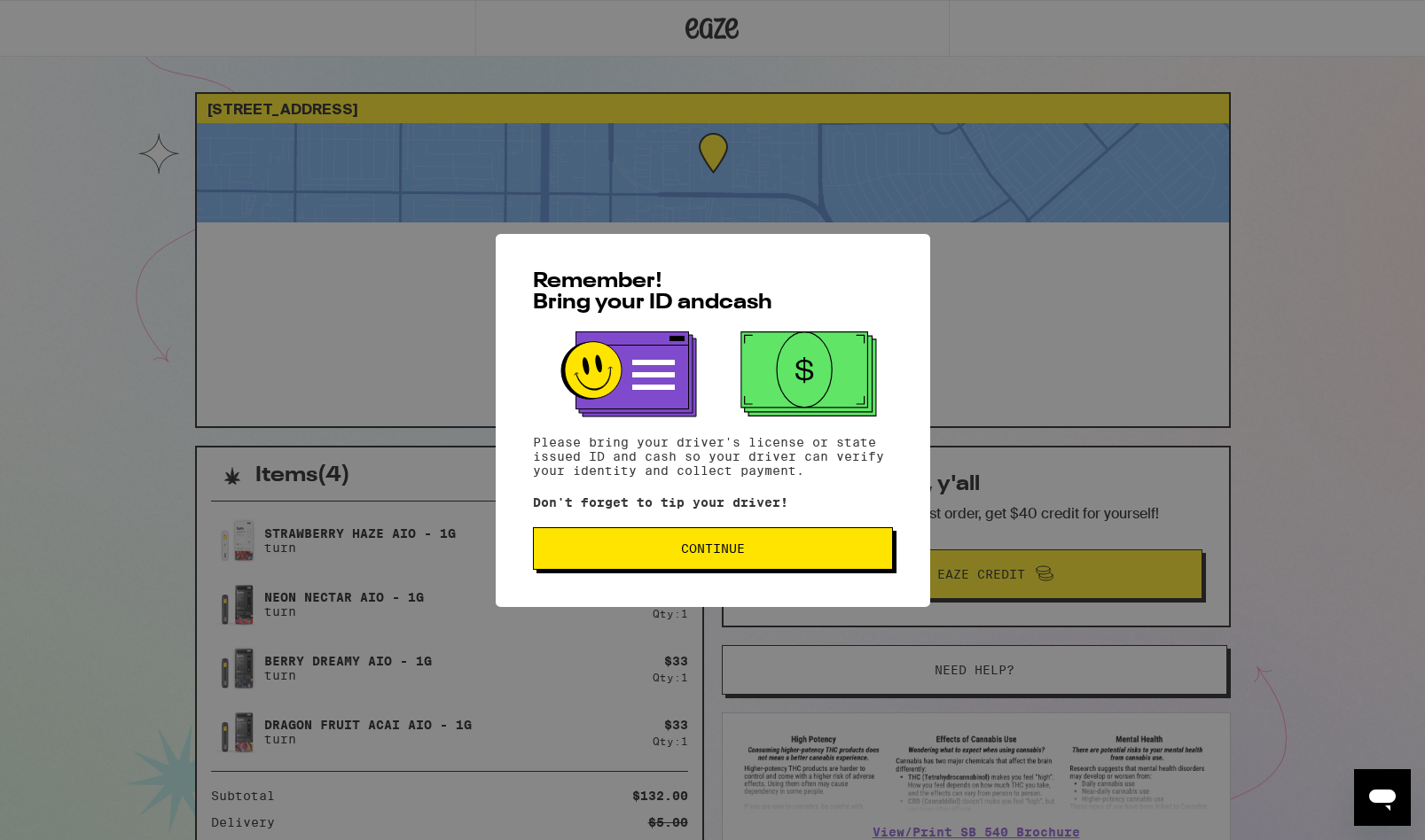
click at [738, 555] on span "Continue" at bounding box center [712, 549] width 63 height 13
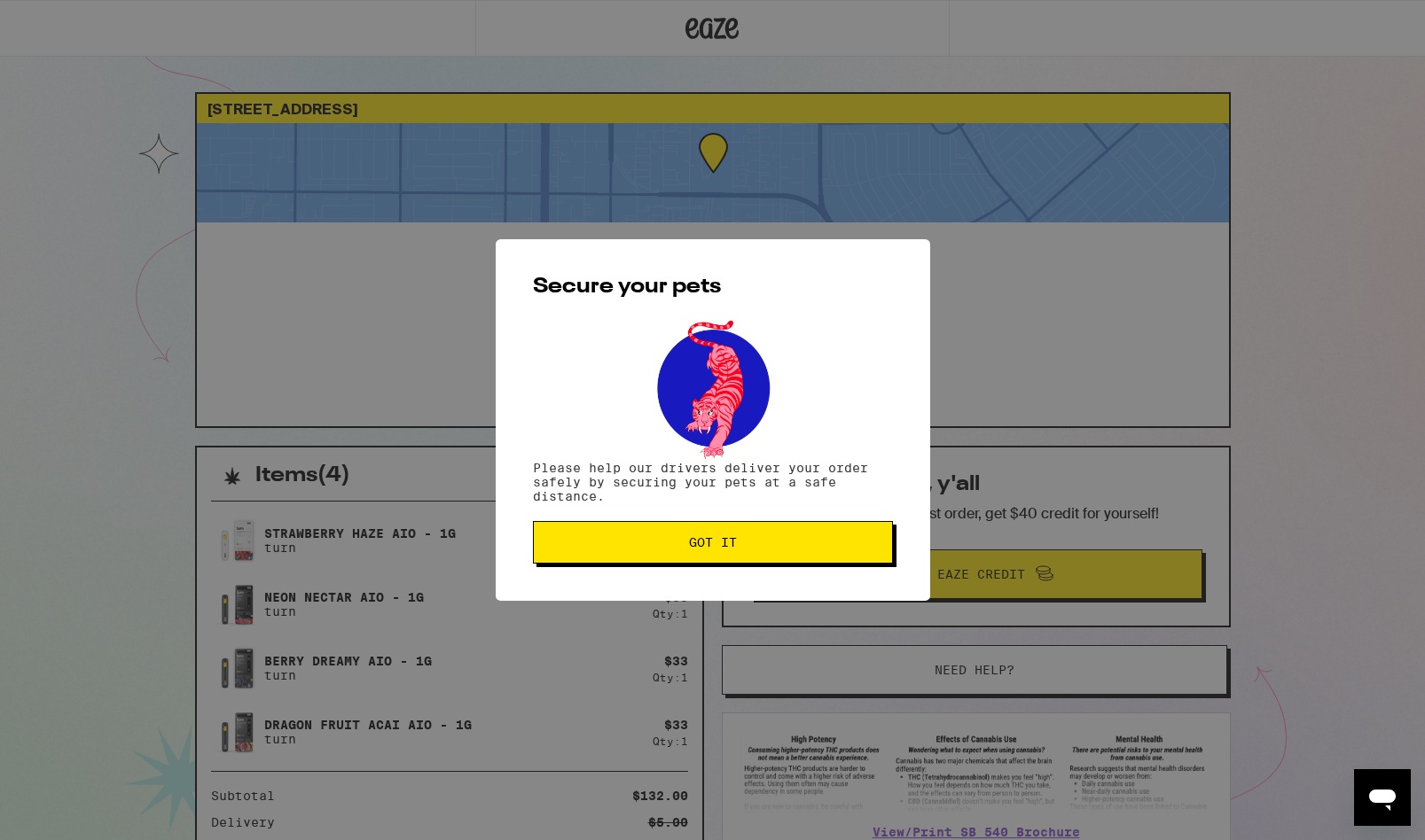
click at [716, 554] on button "Got it" at bounding box center [712, 542] width 360 height 43
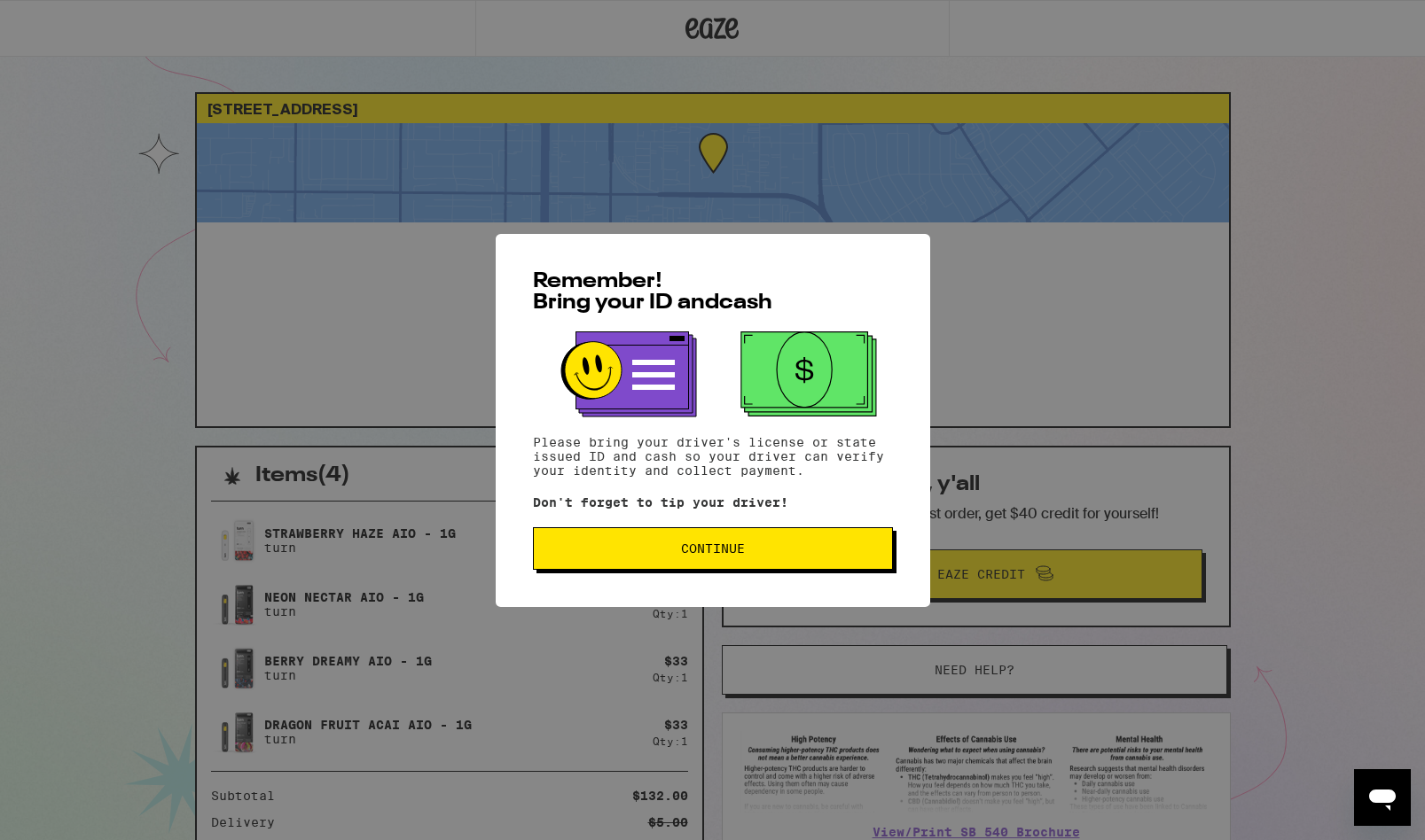
click at [757, 575] on div "Remember! Bring your ID and cash Please bring your driver's license or state is…" at bounding box center [713, 421] width 434 height 374
click at [721, 562] on button "Continue" at bounding box center [712, 549] width 360 height 43
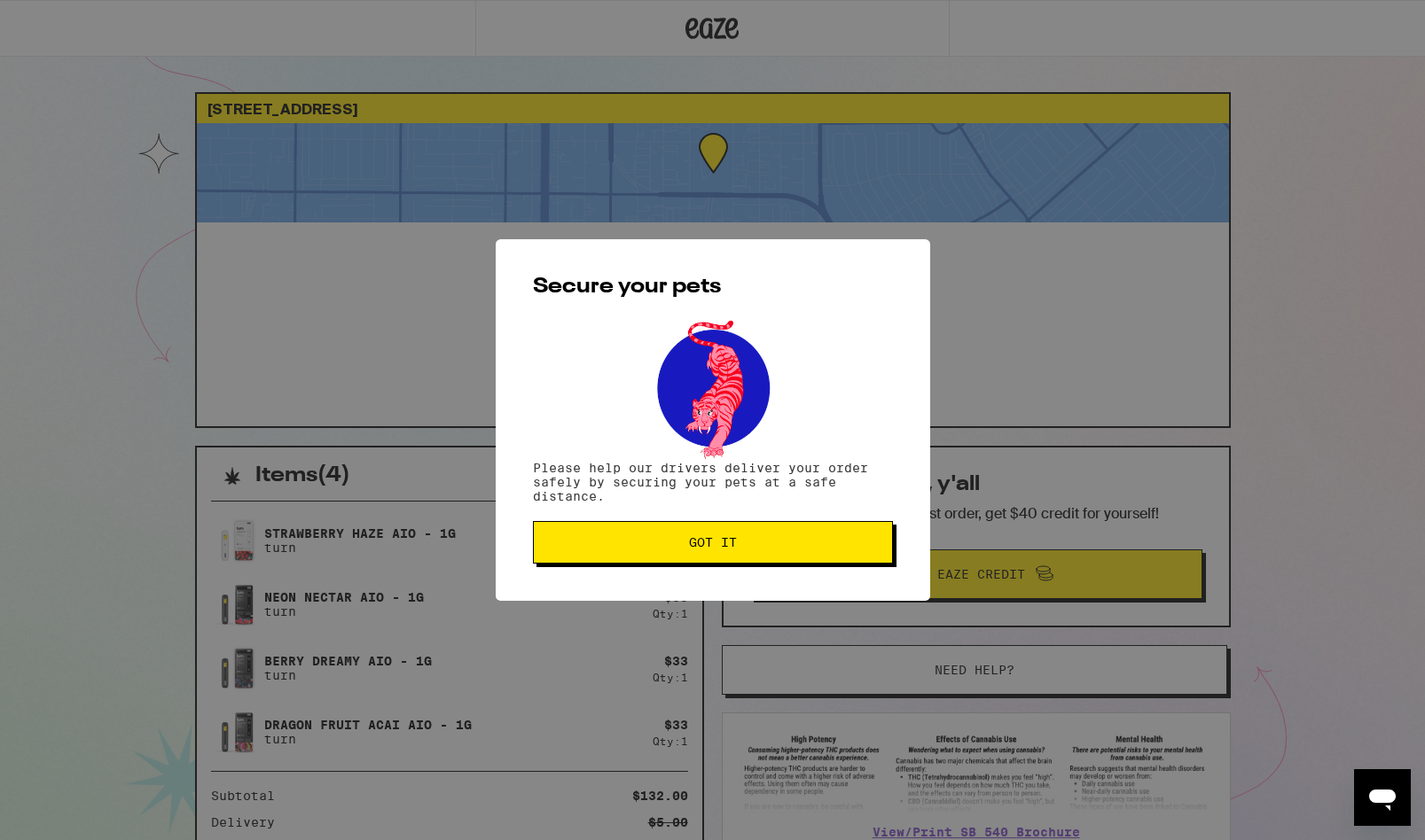
click at [692, 543] on span "Got it" at bounding box center [713, 542] width 48 height 13
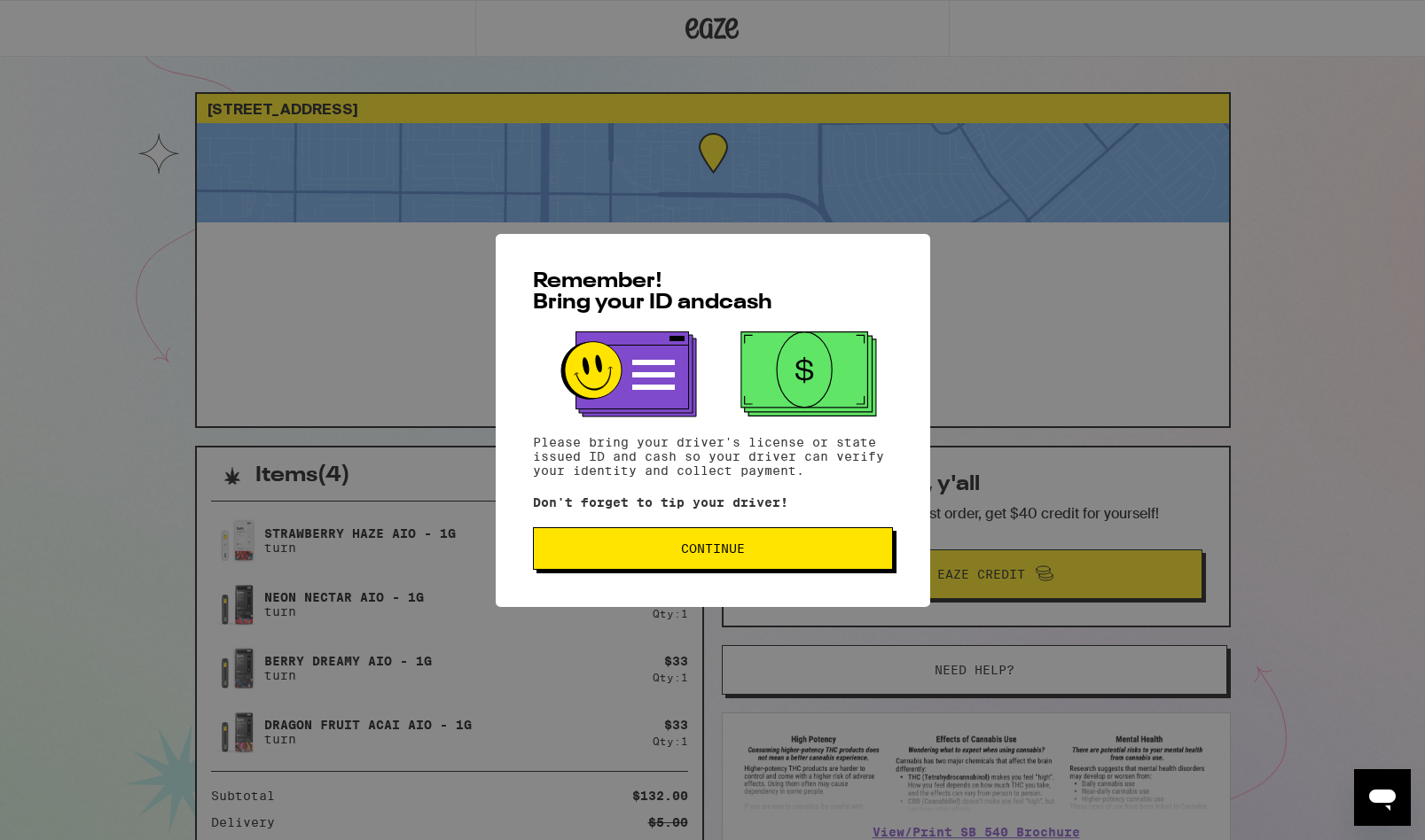
click at [747, 542] on button "Continue" at bounding box center [712, 549] width 360 height 43
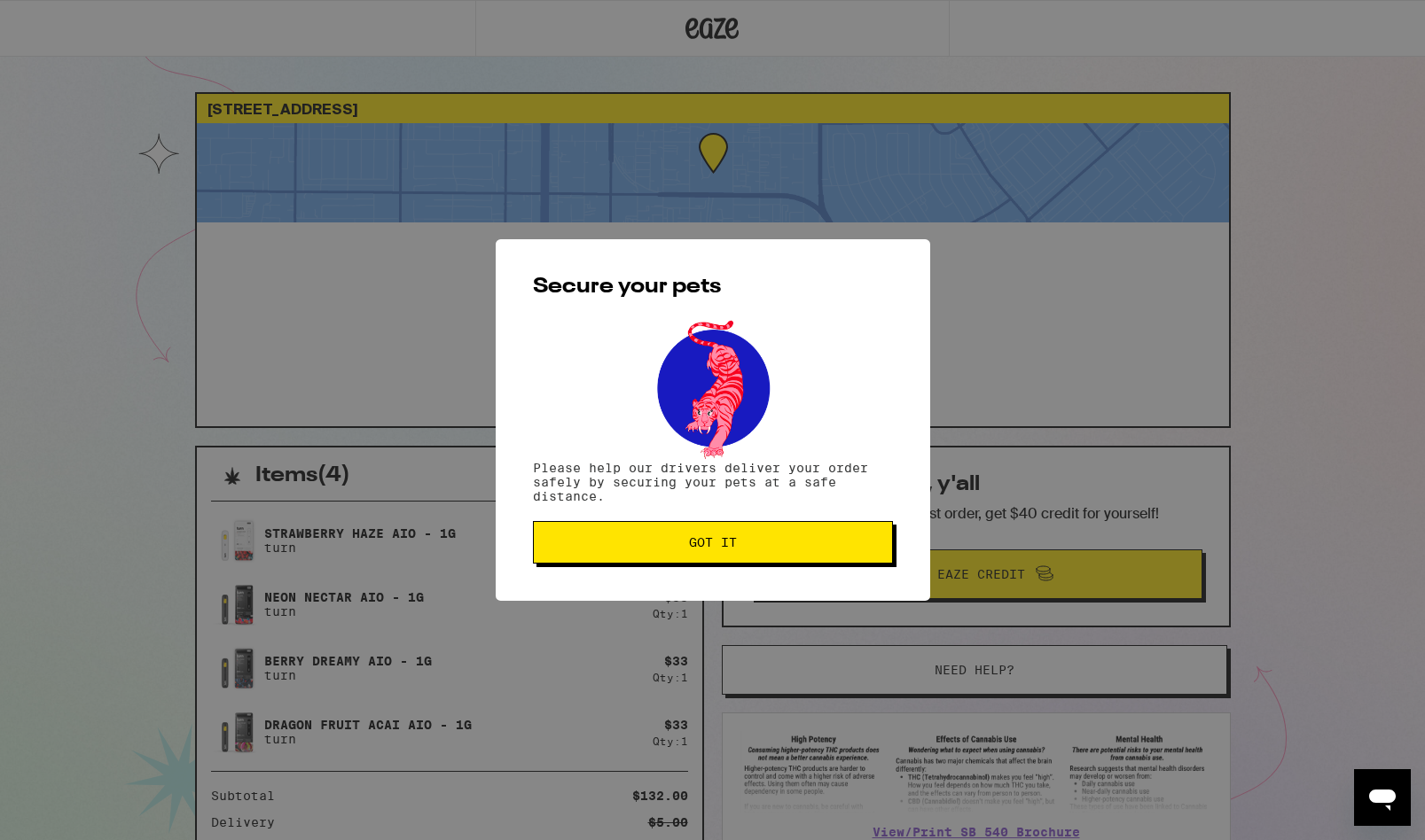
click at [738, 549] on span "Got it" at bounding box center [712, 542] width 330 height 13
